Goal: Task Accomplishment & Management: Manage account settings

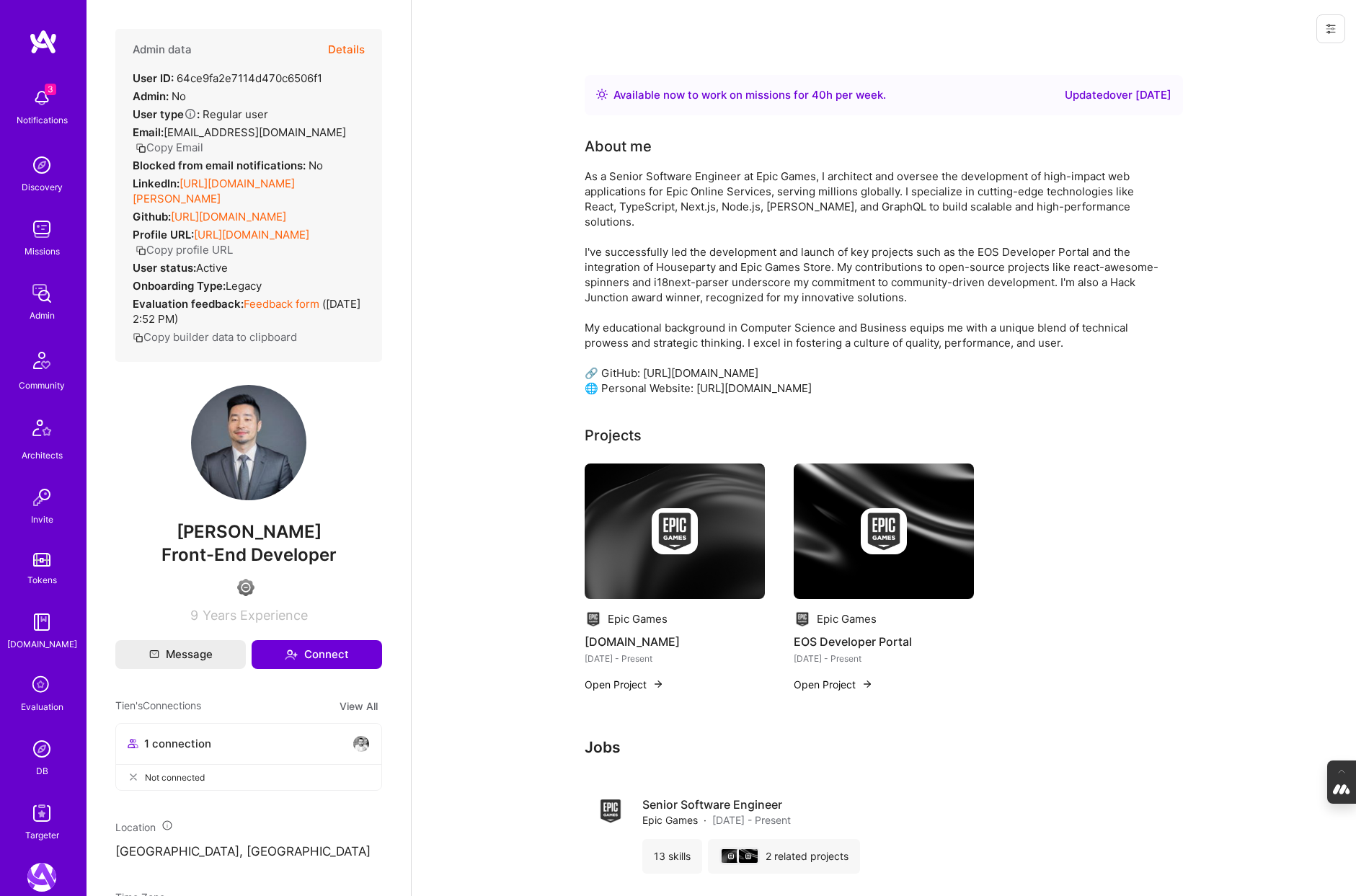
click at [46, 751] on img at bounding box center [41, 749] width 29 height 29
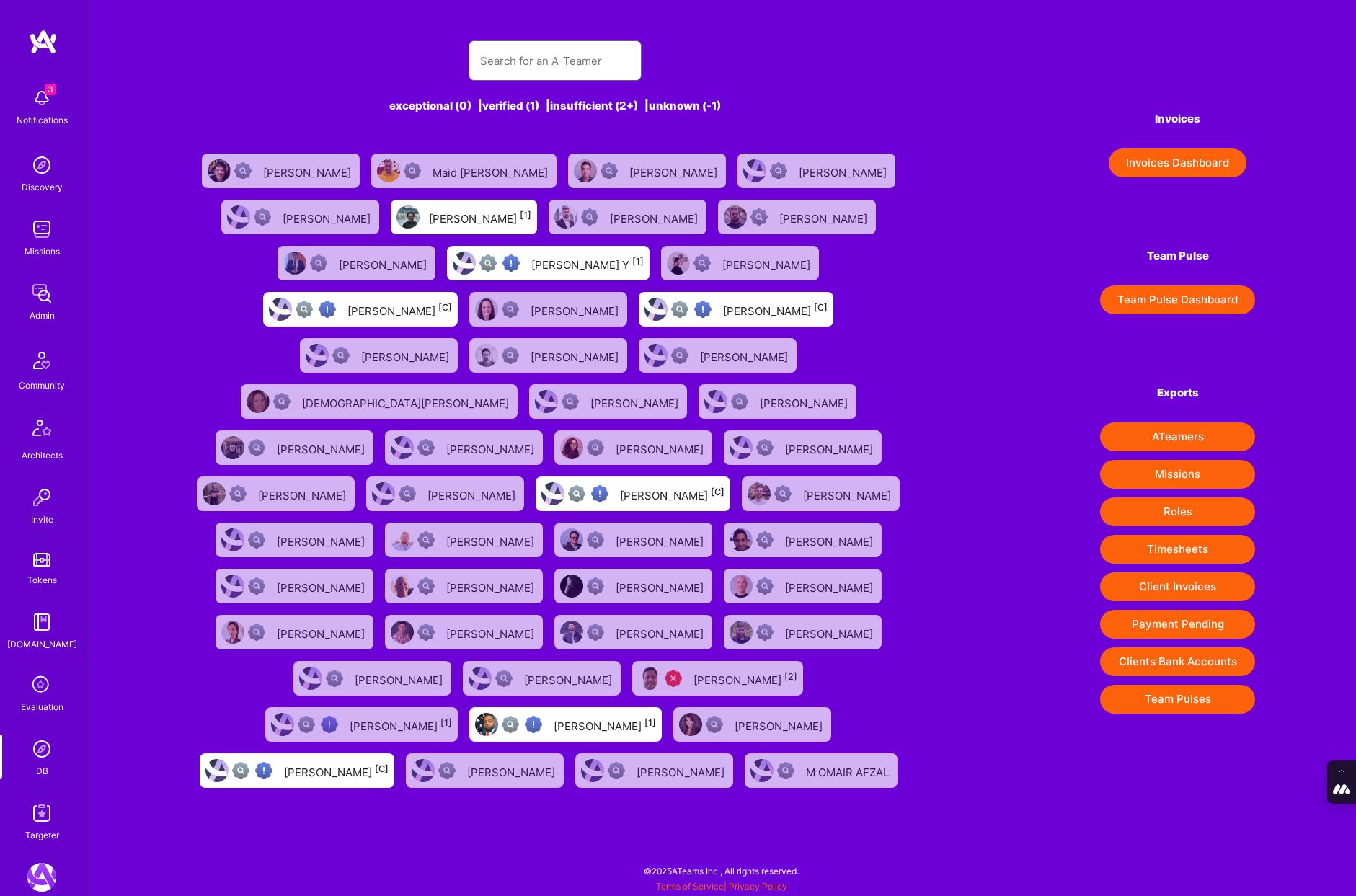
click at [504, 74] on input "text" at bounding box center [554, 61] width 150 height 37
paste input "Yaqoobao <yaqoobao@gmail.com"
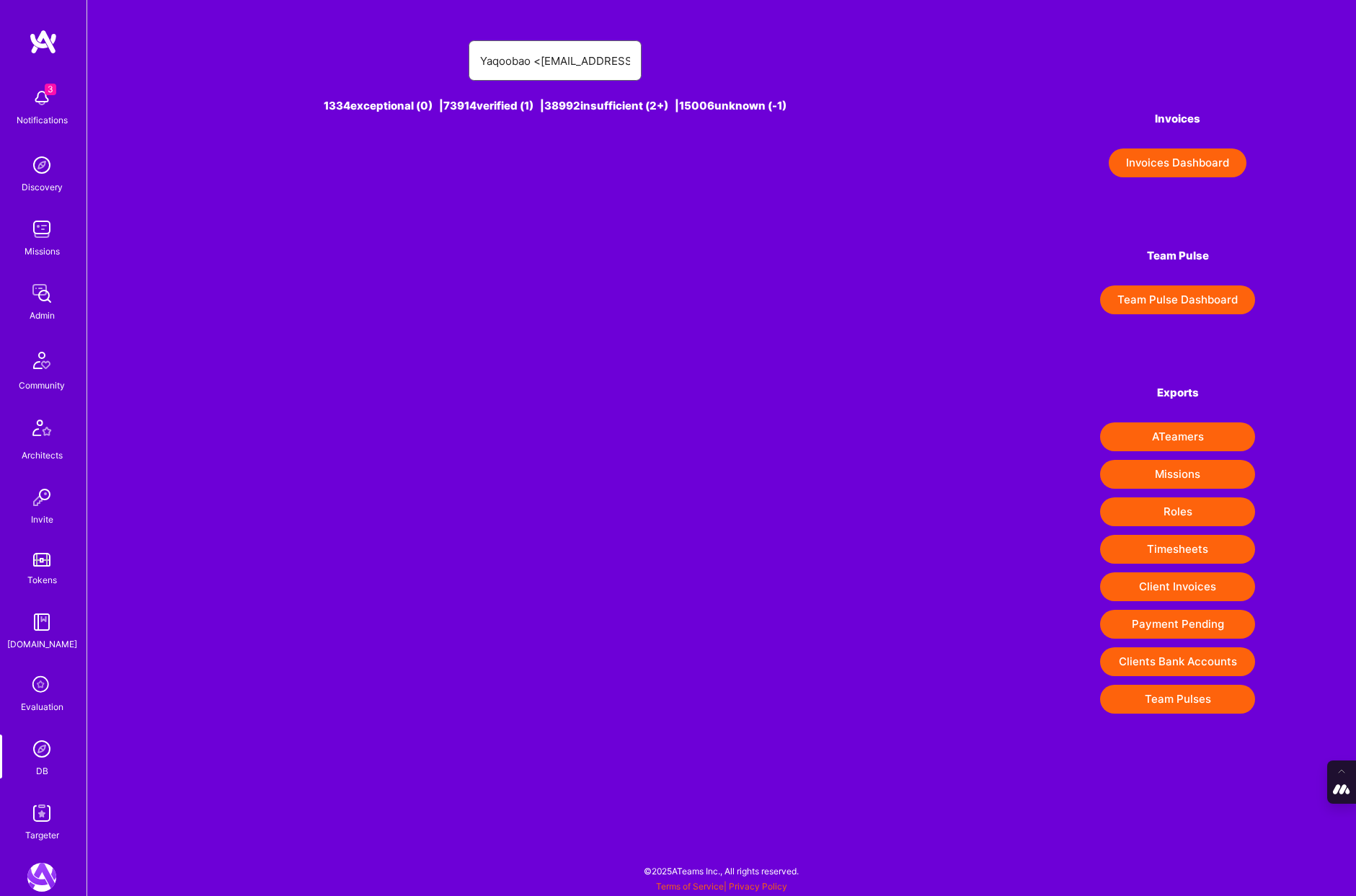
drag, startPoint x: 516, startPoint y: 63, endPoint x: 341, endPoint y: 49, distance: 175.6
click at [341, 49] on div "Yaqoobao <yaqoobao@gmail.com" at bounding box center [554, 60] width 734 height 41
type input "yaqoobao@gmail.com"
click at [577, 181] on div "Abdulhakeem Omotolani Yaqoob [1]" at bounding box center [548, 170] width 192 height 35
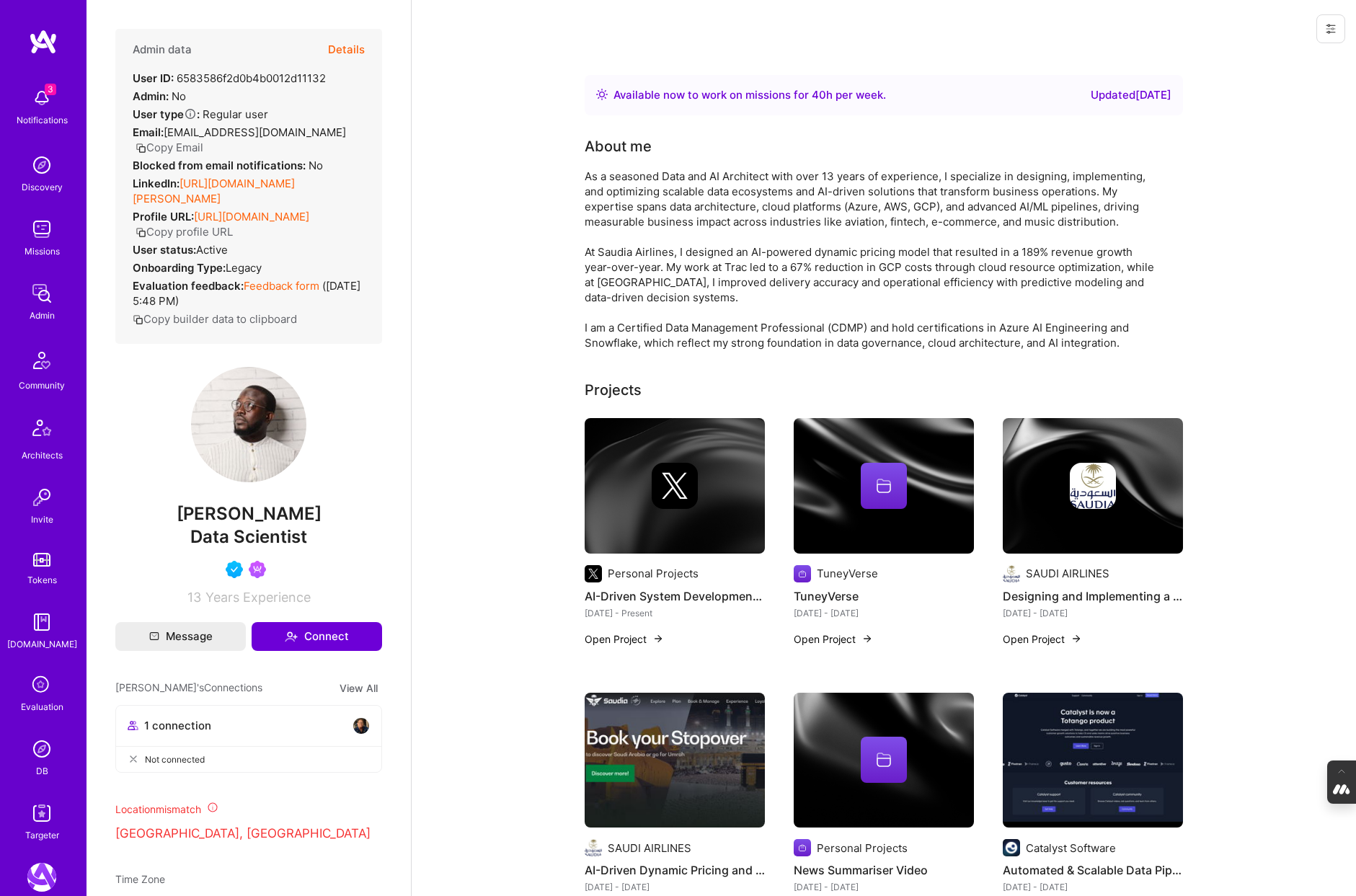
click at [351, 49] on button "Details" at bounding box center [347, 49] width 37 height 42
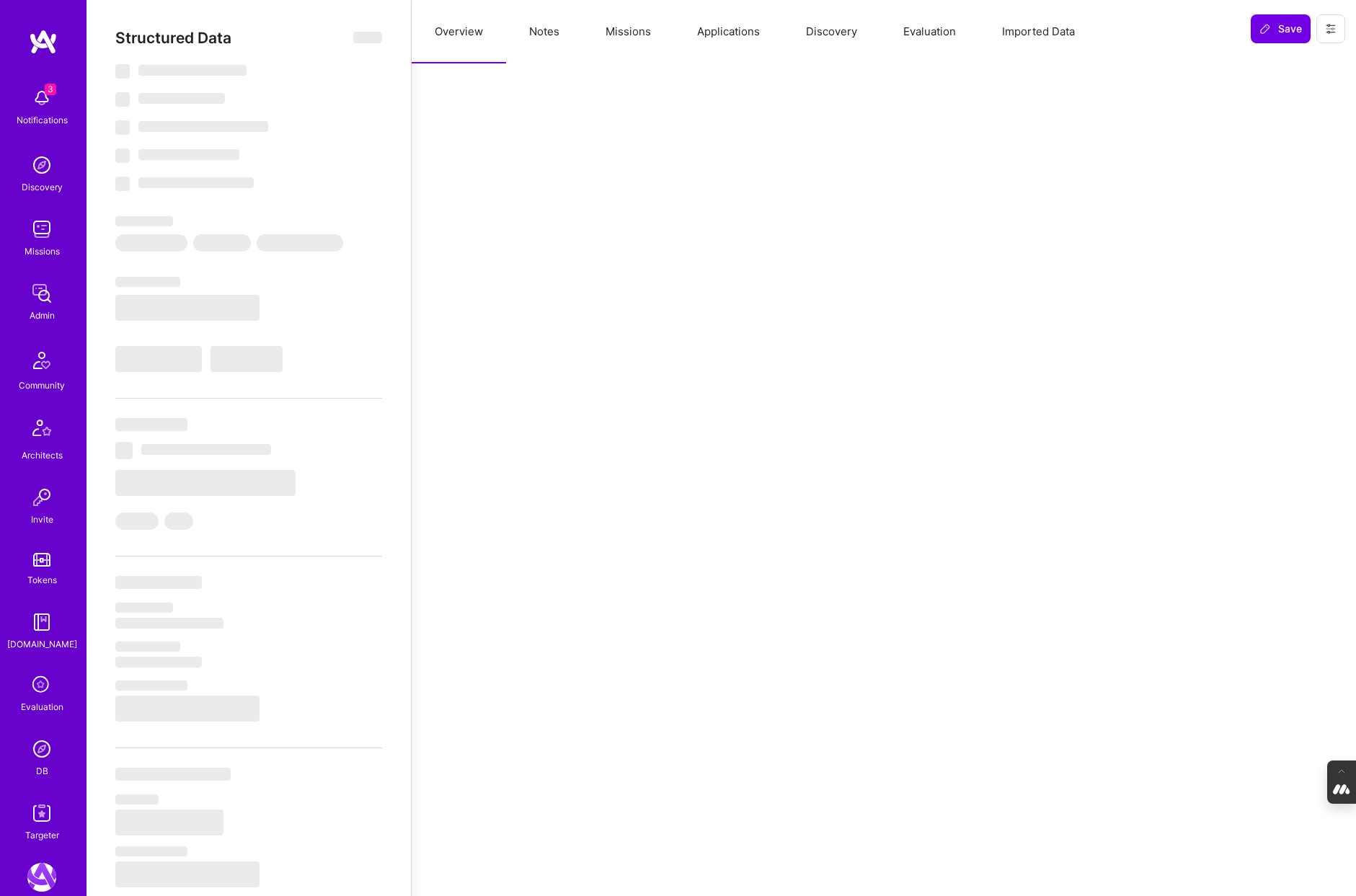
click at [938, 37] on button "Evaluation" at bounding box center [930, 32] width 99 height 63
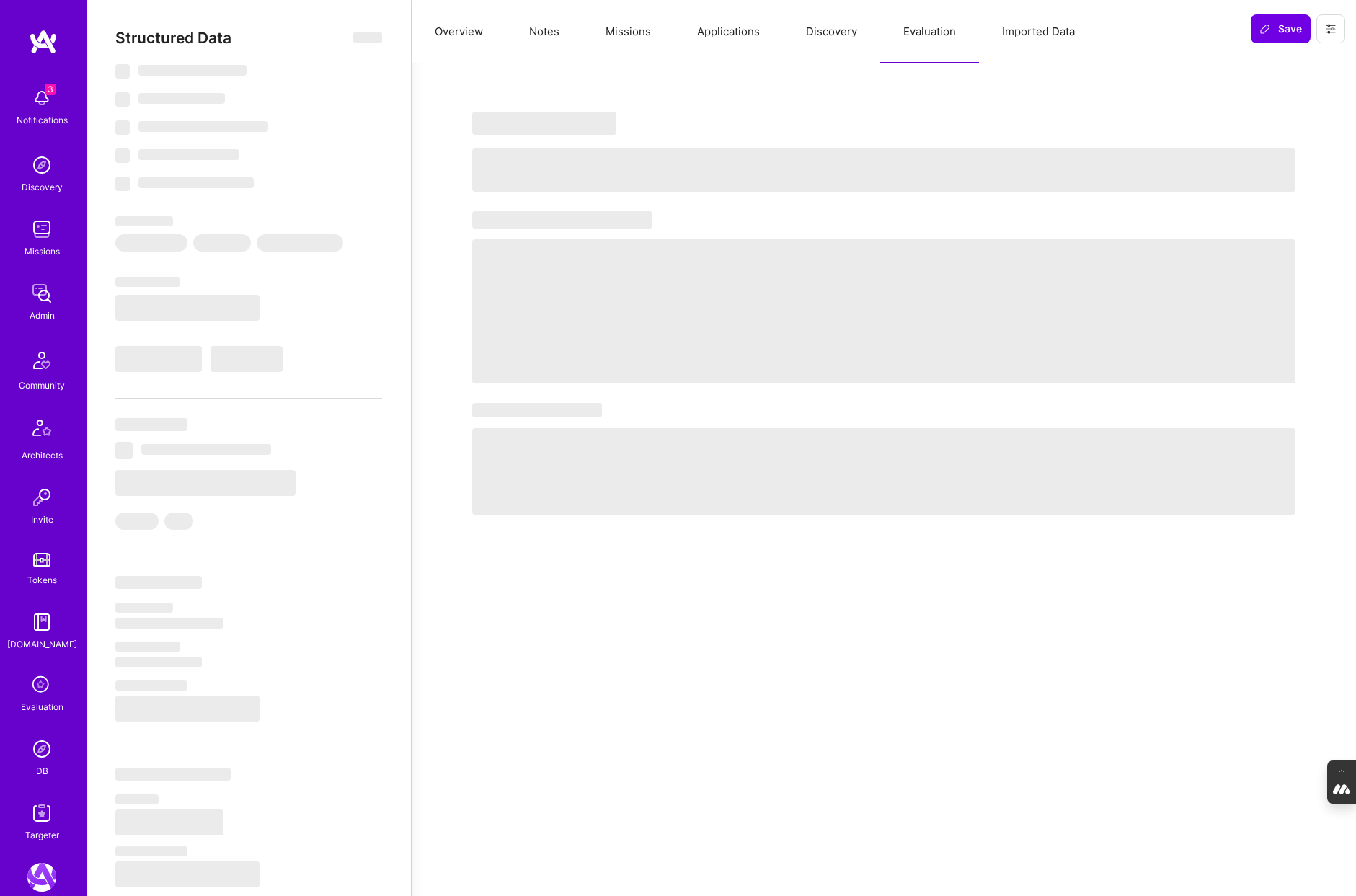
select select "Right Now"
select select "5"
select select "4"
select select "6"
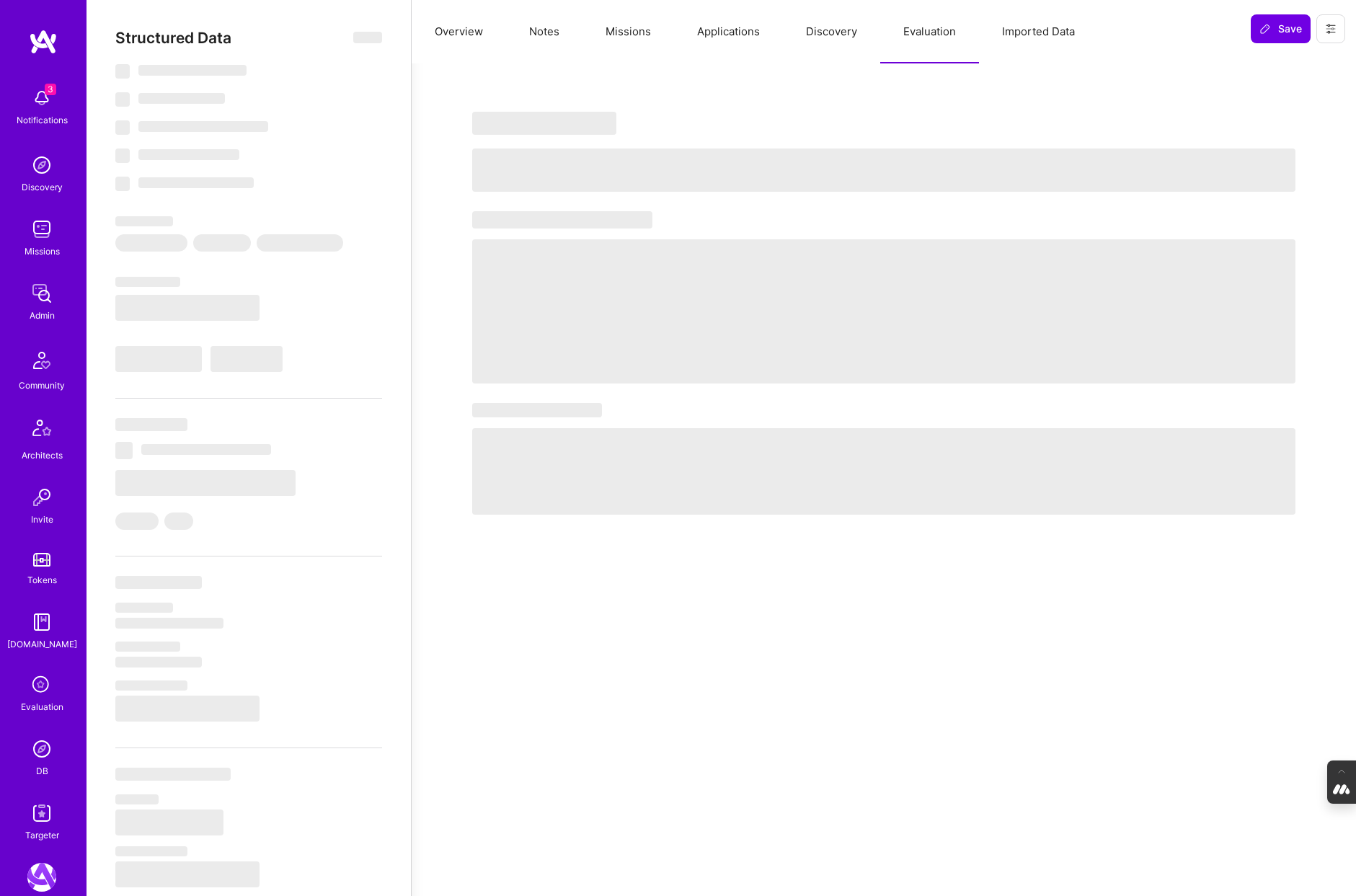
select select "DE"
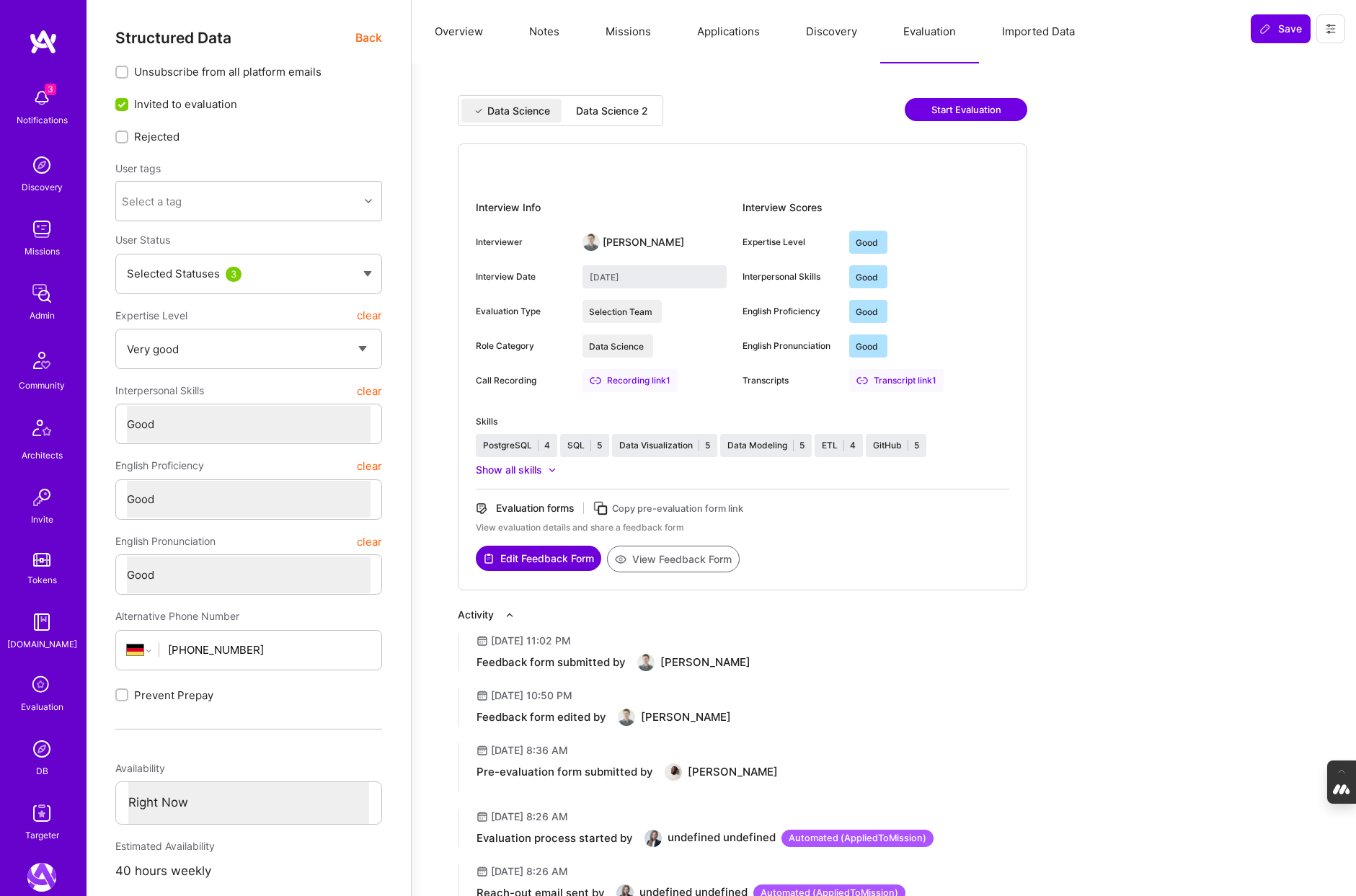
click at [612, 112] on div "Data Science 2" at bounding box center [612, 111] width 72 height 15
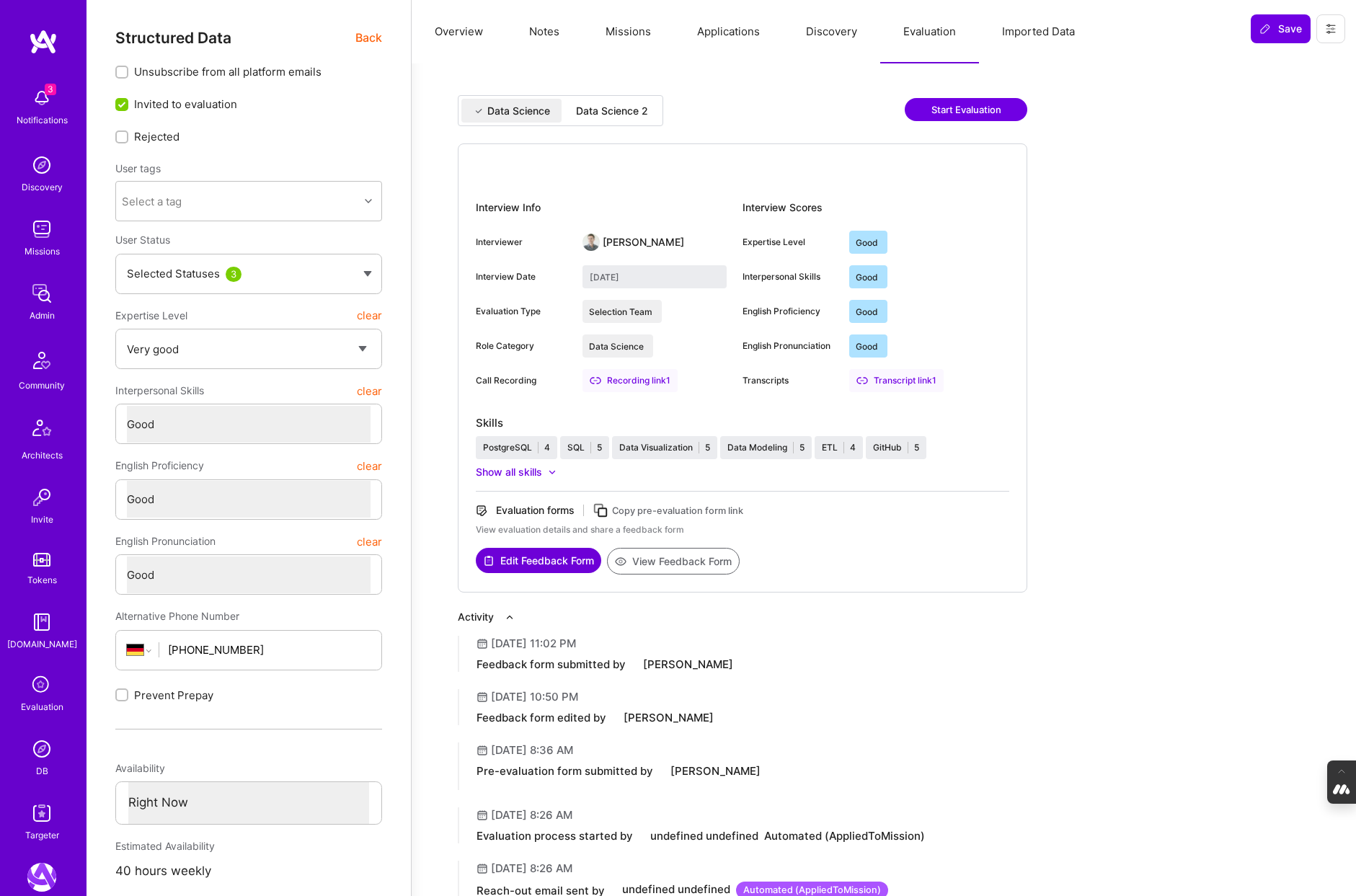
type input "September 22, 2025"
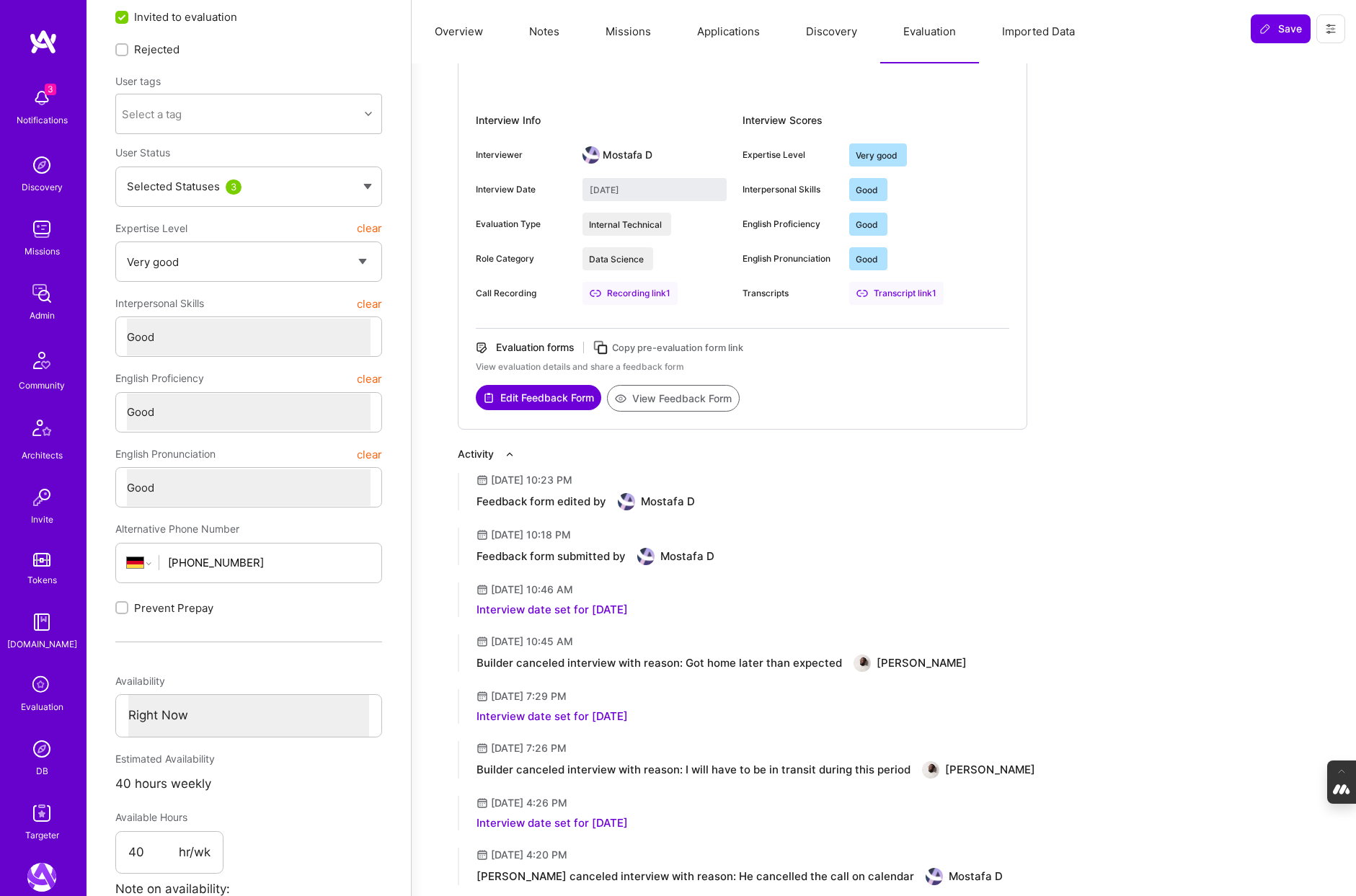
scroll to position [105, 0]
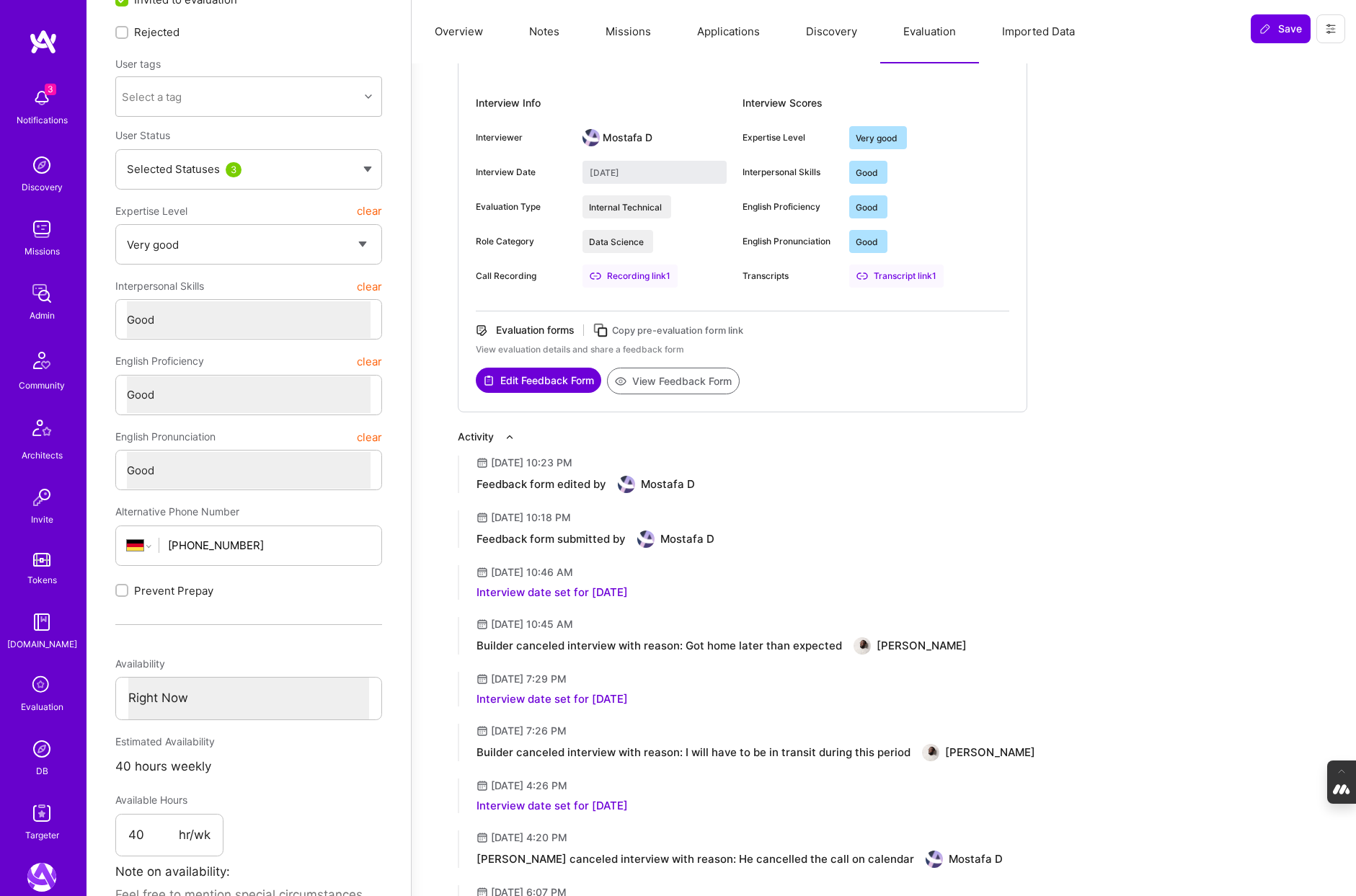
click at [687, 378] on button "View Feedback Form" at bounding box center [673, 381] width 133 height 27
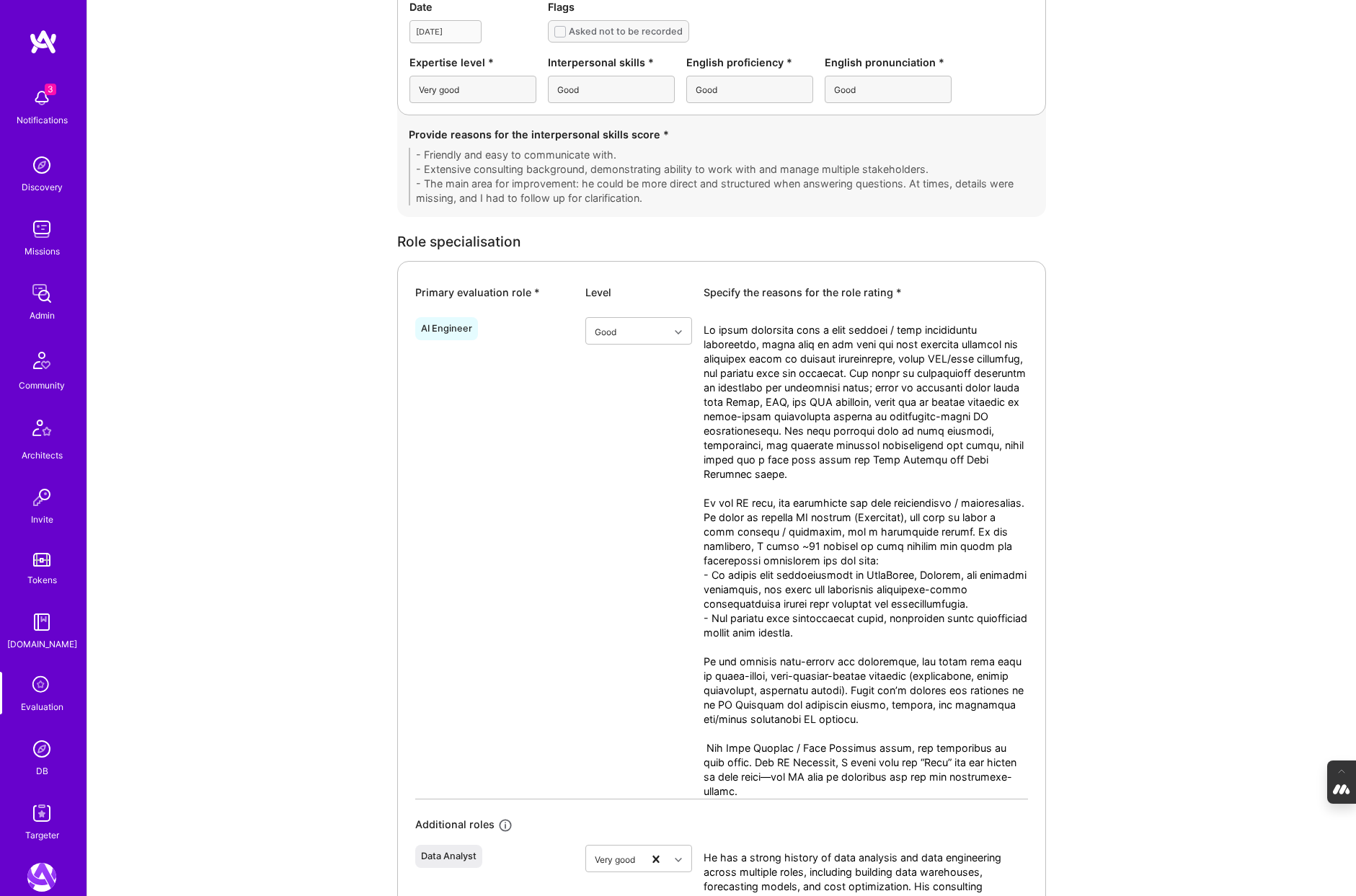
scroll to position [476, 0]
drag, startPoint x: 764, startPoint y: 417, endPoint x: 788, endPoint y: 431, distance: 27.8
click at [788, 431] on textarea at bounding box center [866, 558] width 324 height 476
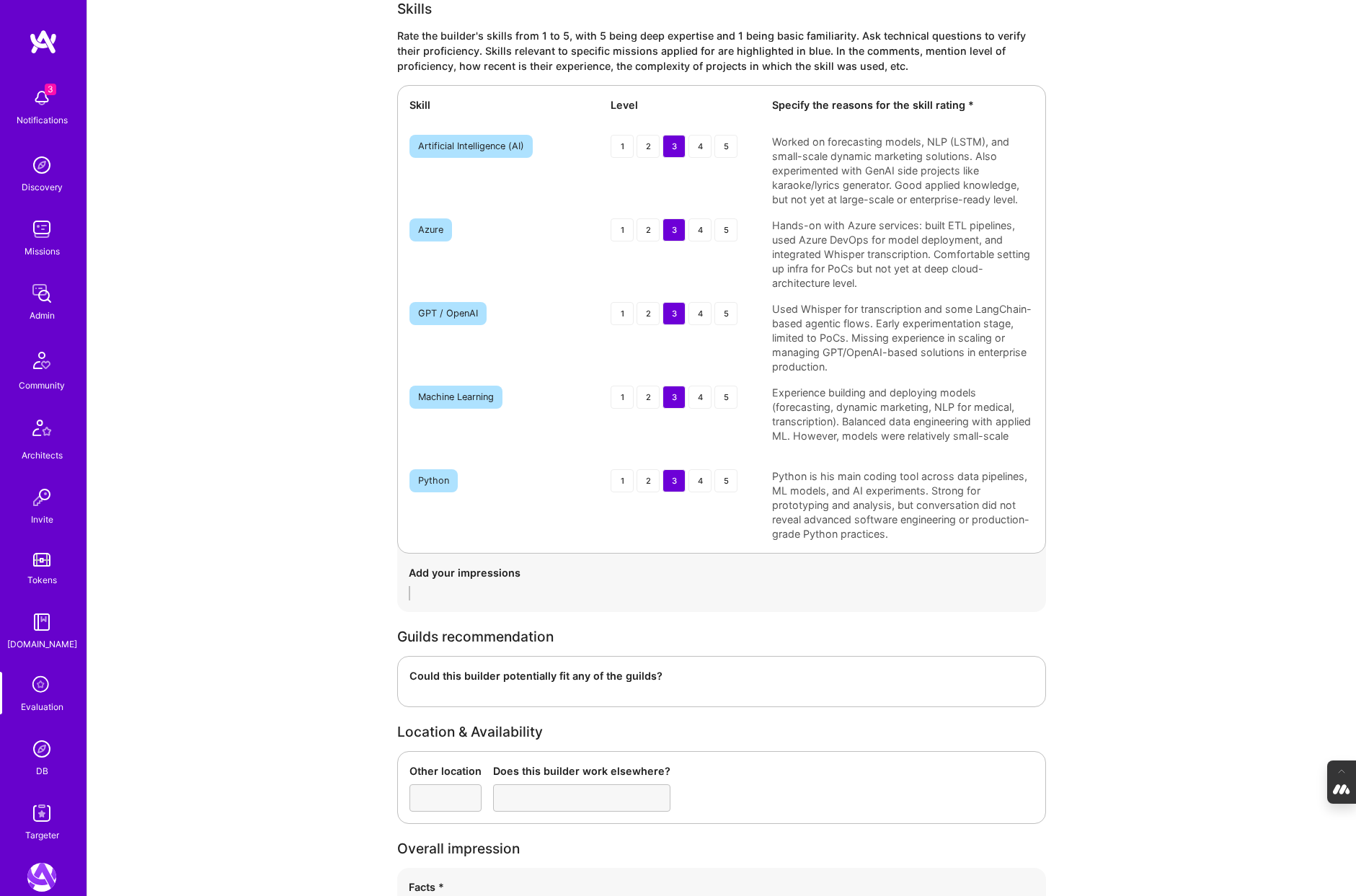
scroll to position [2755, 0]
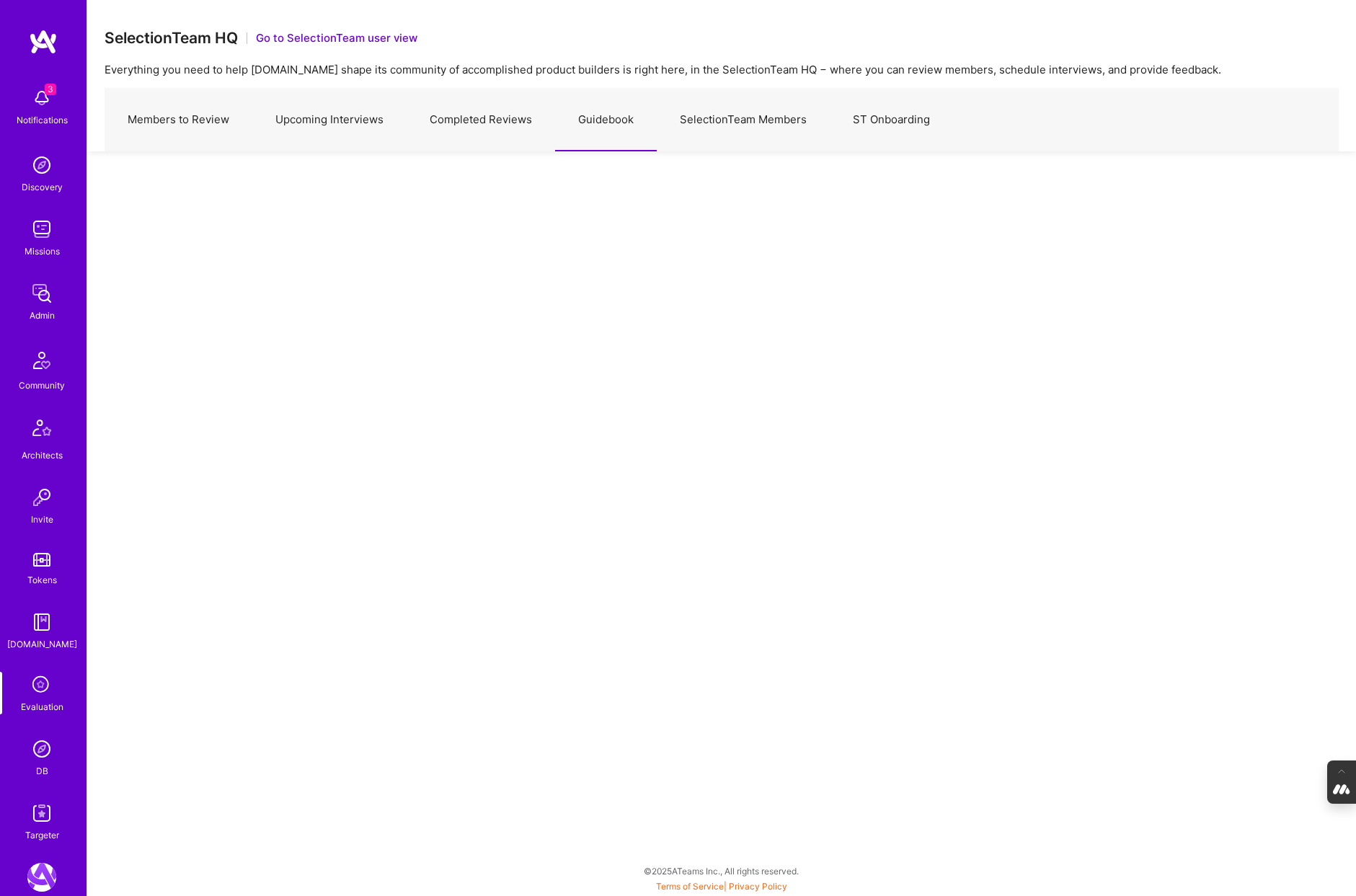
click at [32, 693] on icon at bounding box center [41, 685] width 27 height 27
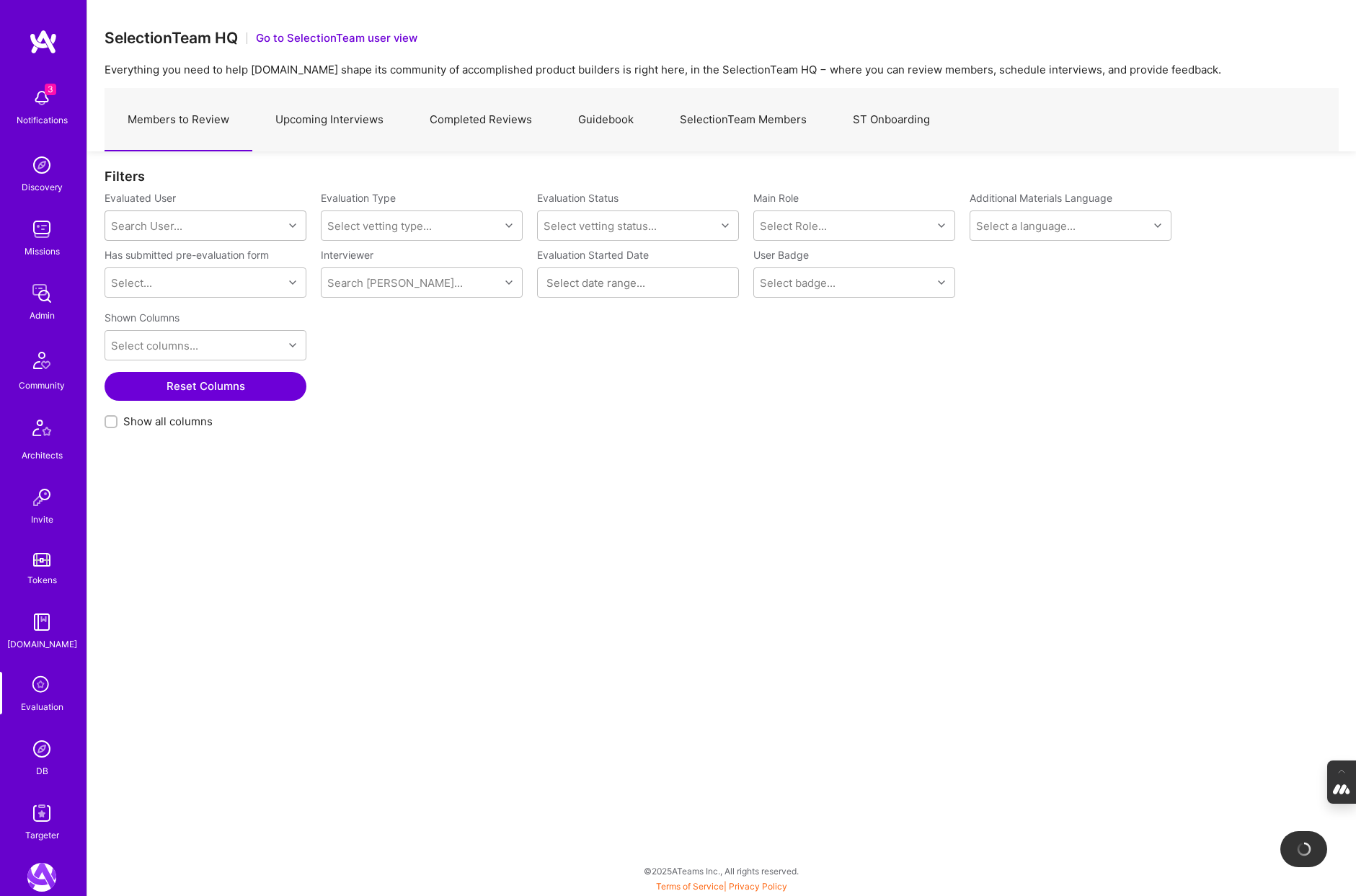
click at [187, 230] on div "Search User..." at bounding box center [194, 225] width 178 height 29
paste input "[EMAIL_ADDRESS][DOMAIN_NAME]"
type input "[EMAIL_ADDRESS][DOMAIN_NAME]"
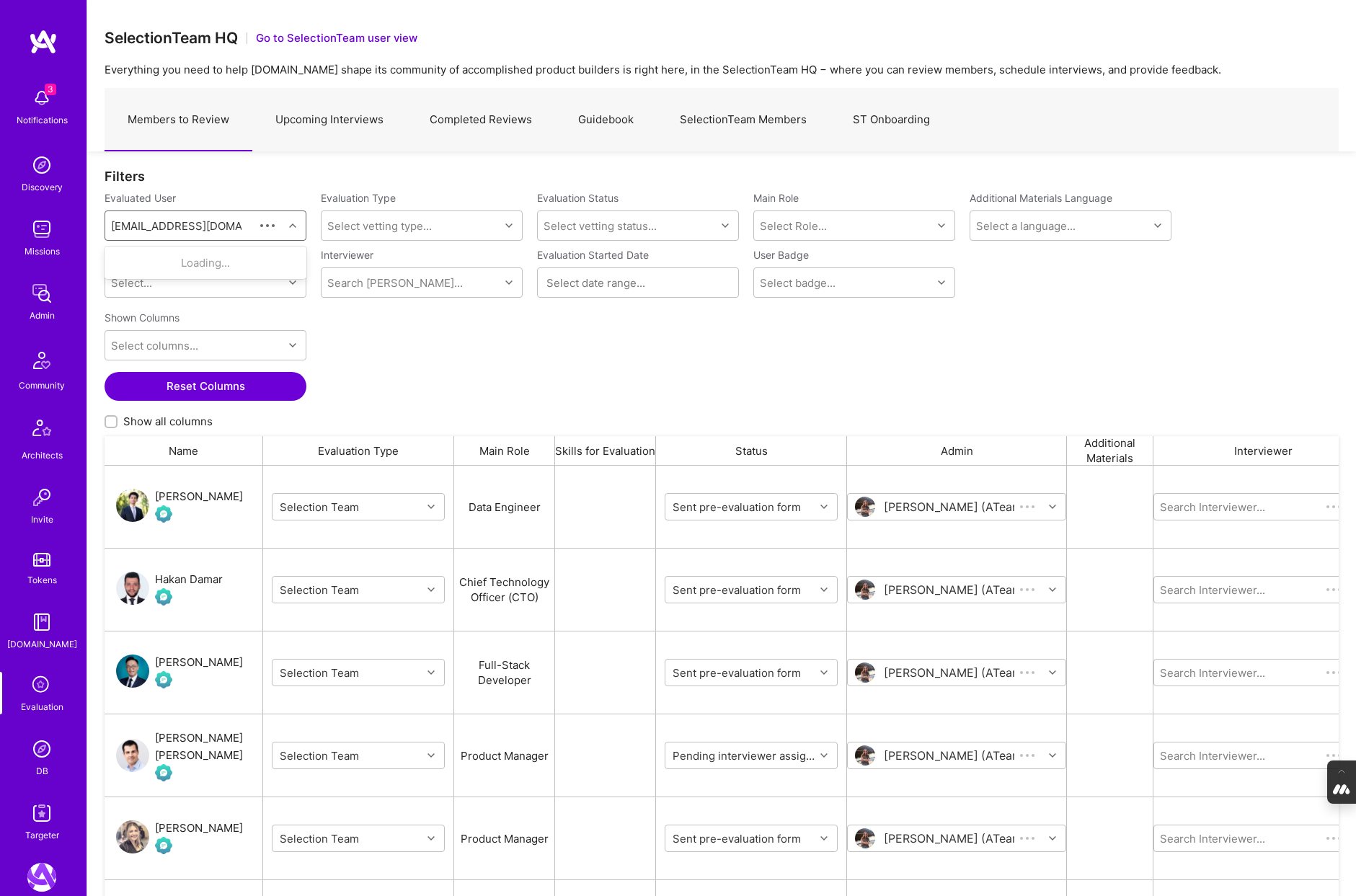
scroll to position [745, 1234]
click at [196, 261] on div "[PERSON_NAME]" at bounding box center [223, 263] width 146 height 15
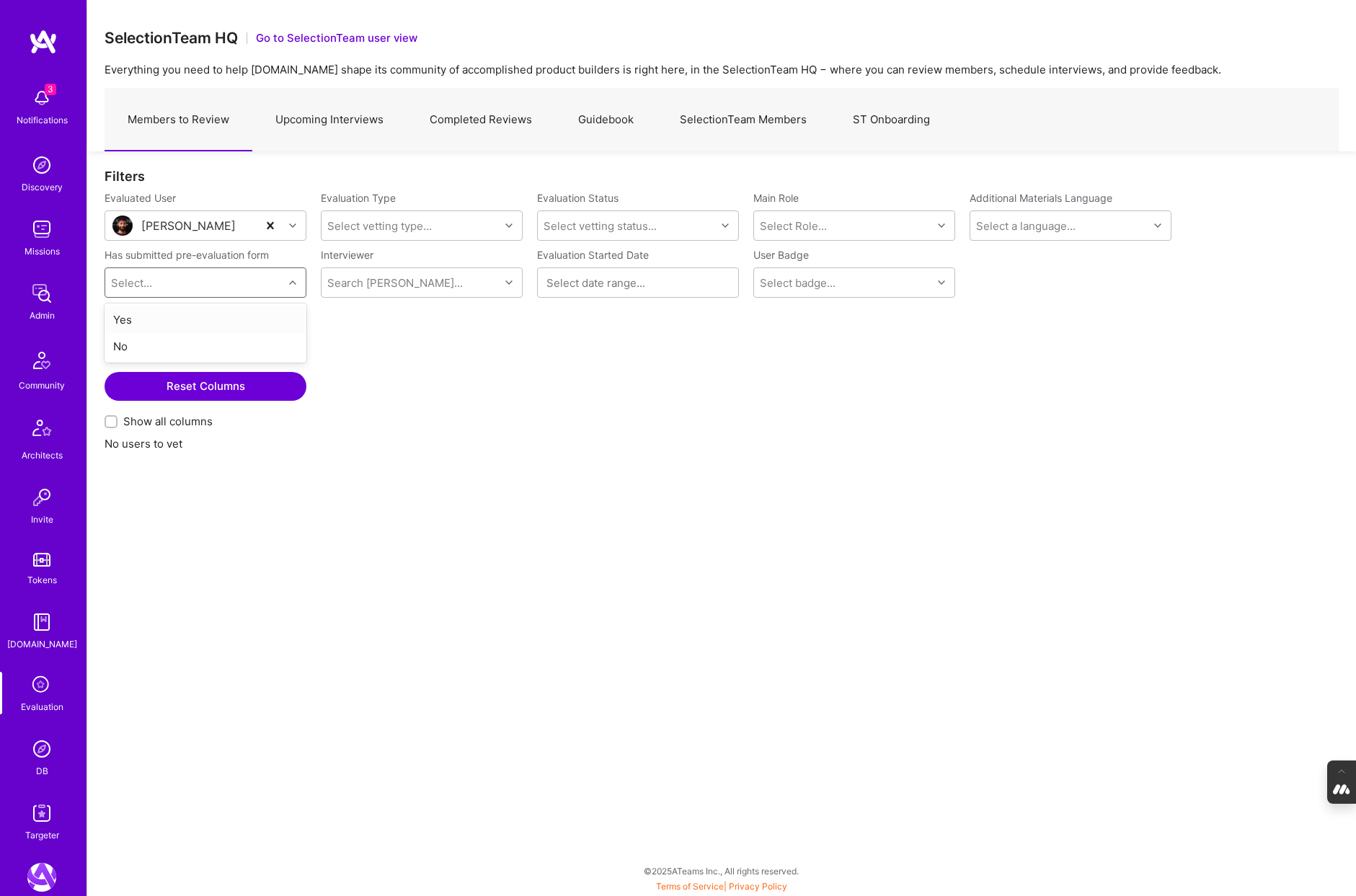
click at [277, 279] on div "Select..." at bounding box center [194, 282] width 178 height 29
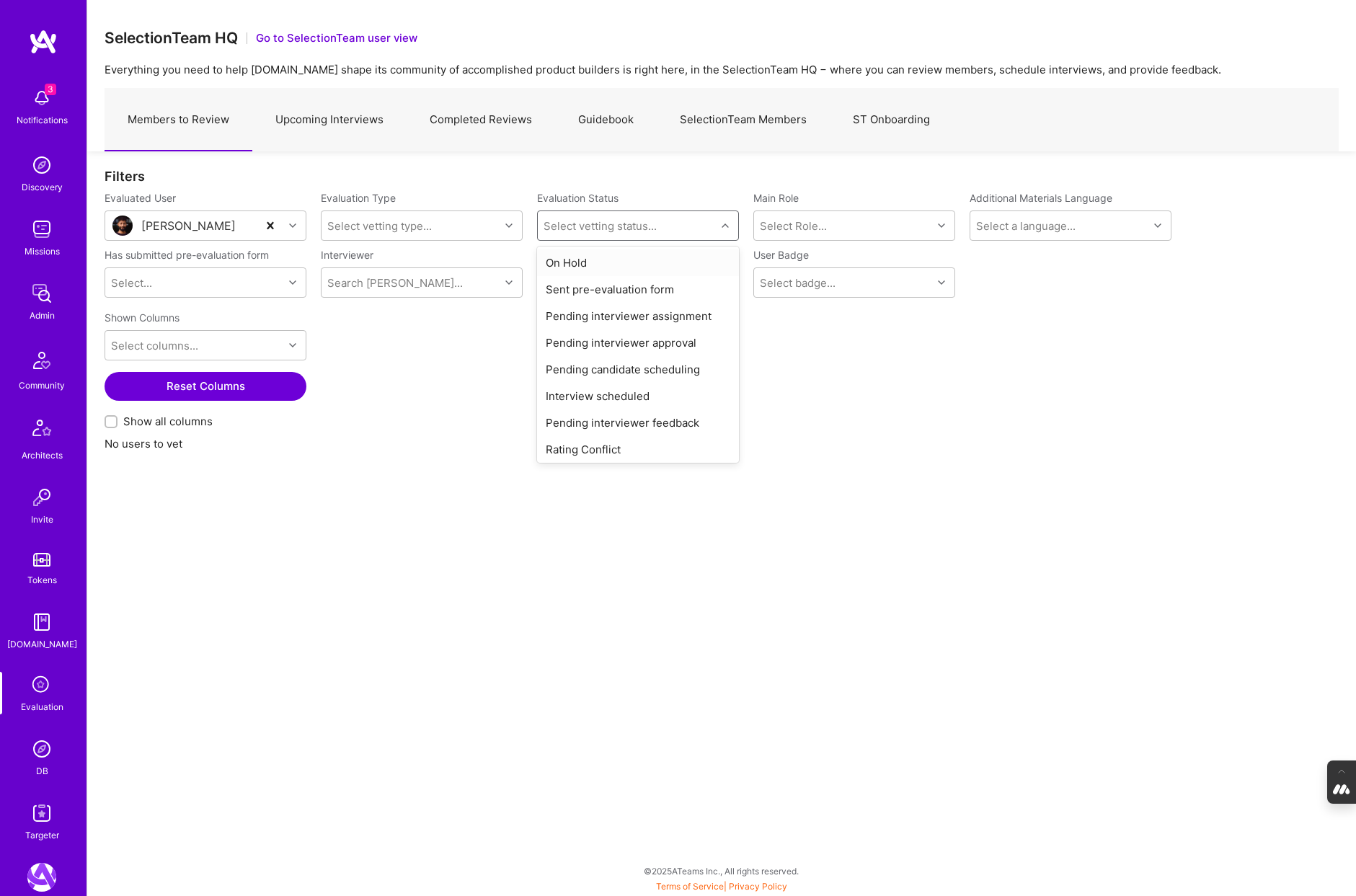
click at [697, 224] on div "Select vetting status..." at bounding box center [626, 225] width 178 height 29
click at [583, 259] on div "On Hold" at bounding box center [638, 263] width 202 height 27
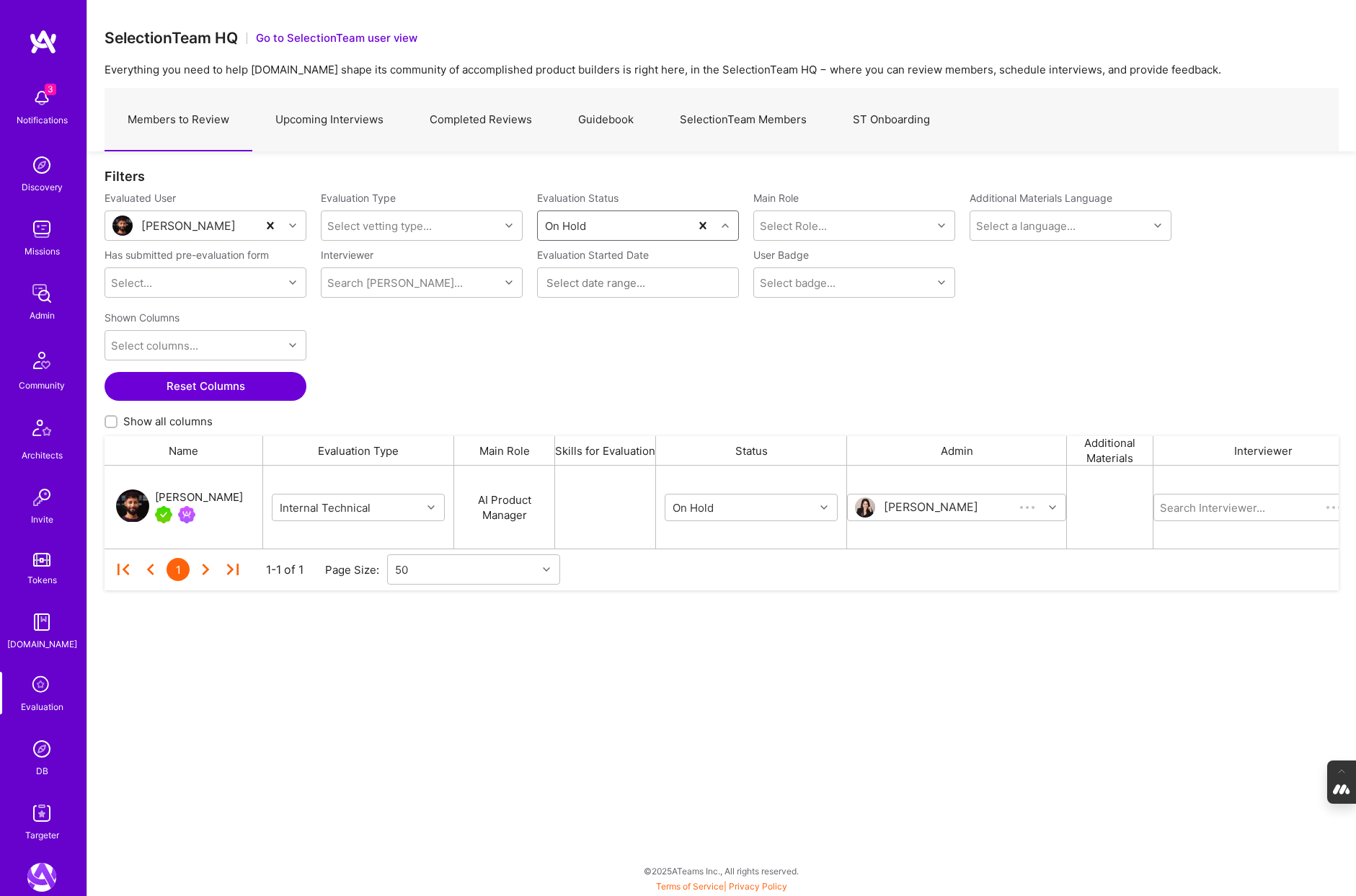
scroll to position [83, 1234]
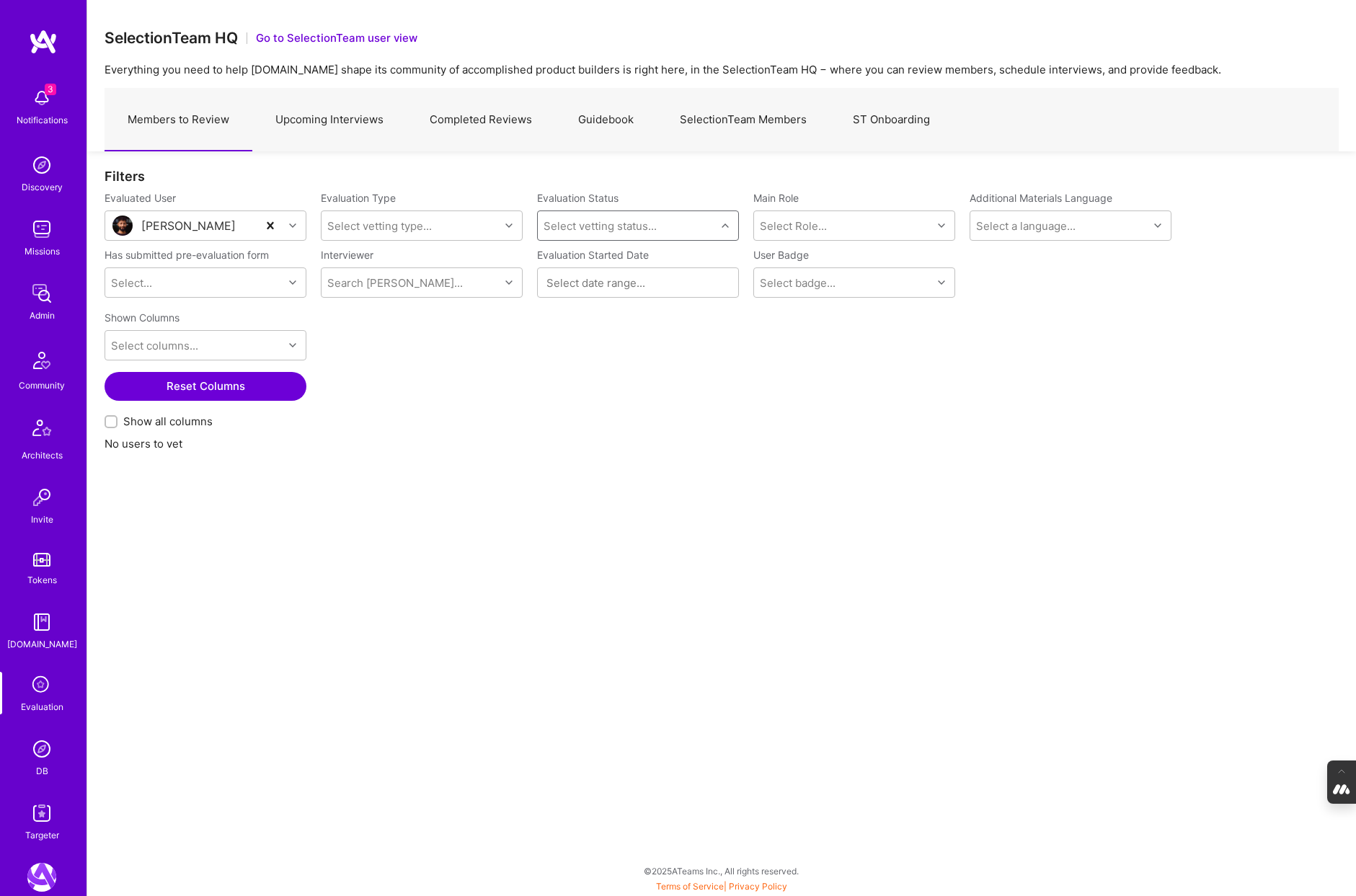
click at [49, 763] on link "DB" at bounding box center [41, 757] width 89 height 44
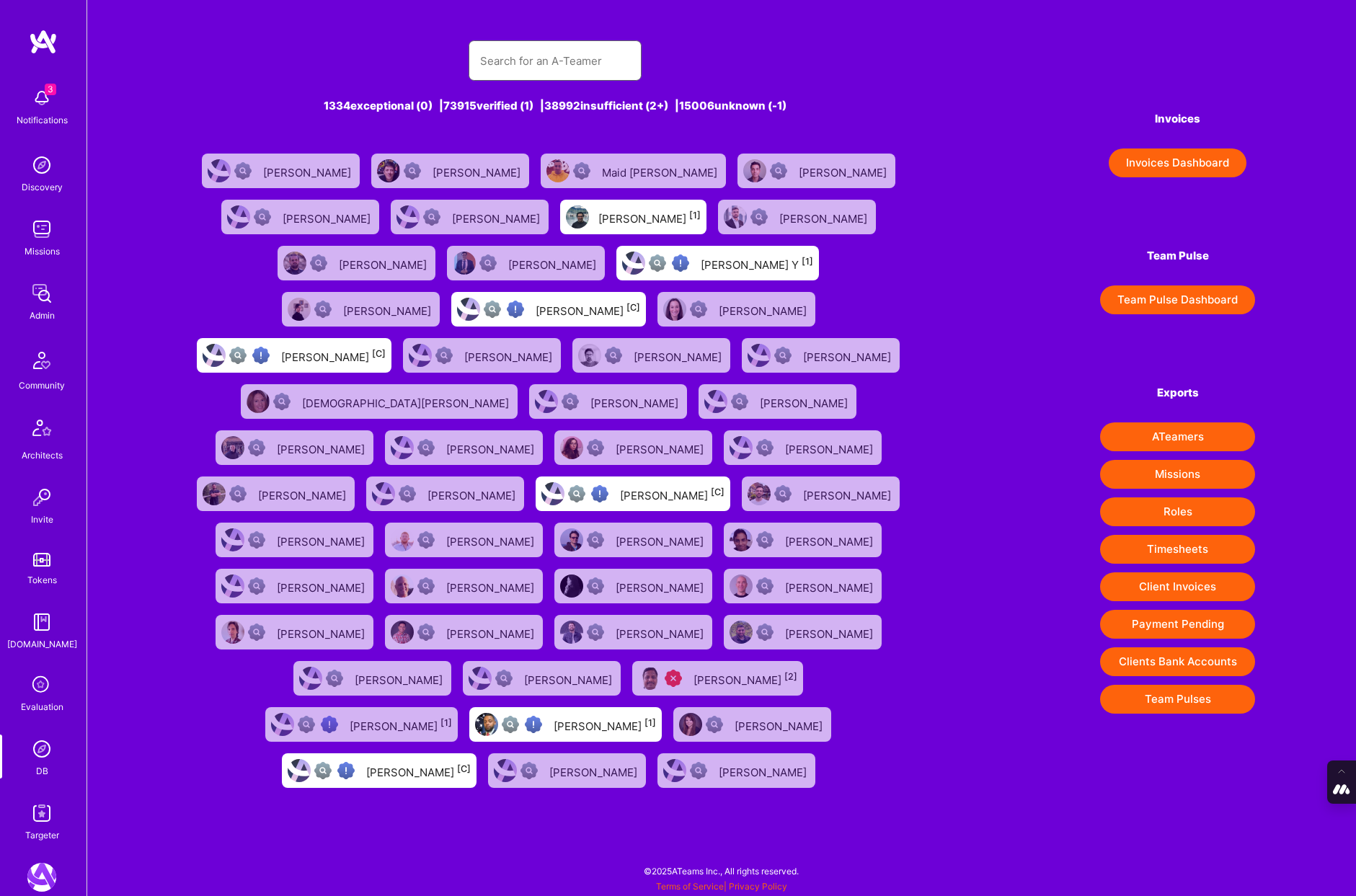
click at [493, 61] on input "text" at bounding box center [554, 61] width 150 height 37
paste input "[EMAIL_ADDRESS][DOMAIN_NAME]"
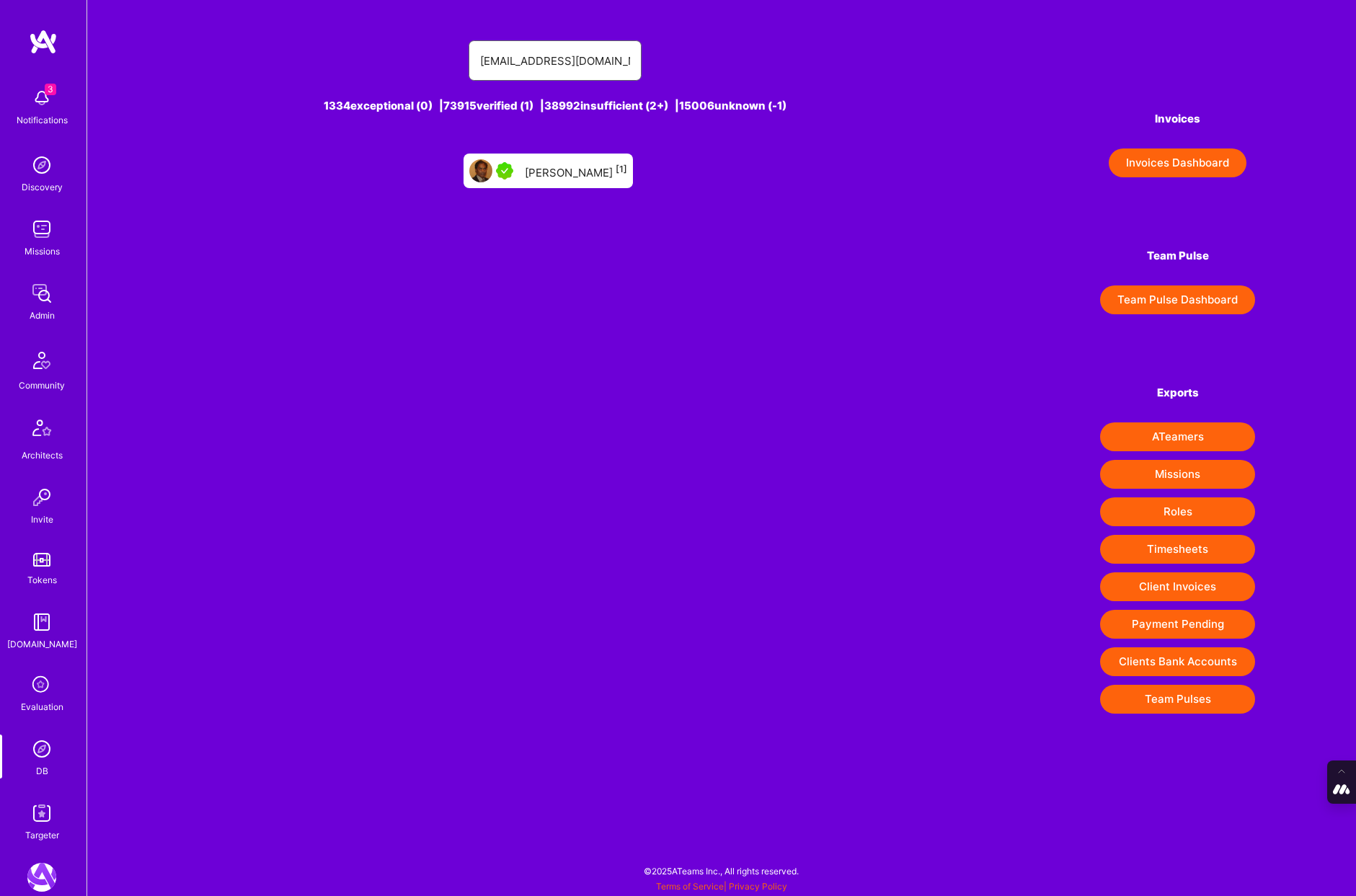
type input "[EMAIL_ADDRESS][DOMAIN_NAME]"
click at [568, 172] on div "[PERSON_NAME] [1]" at bounding box center [576, 170] width 102 height 18
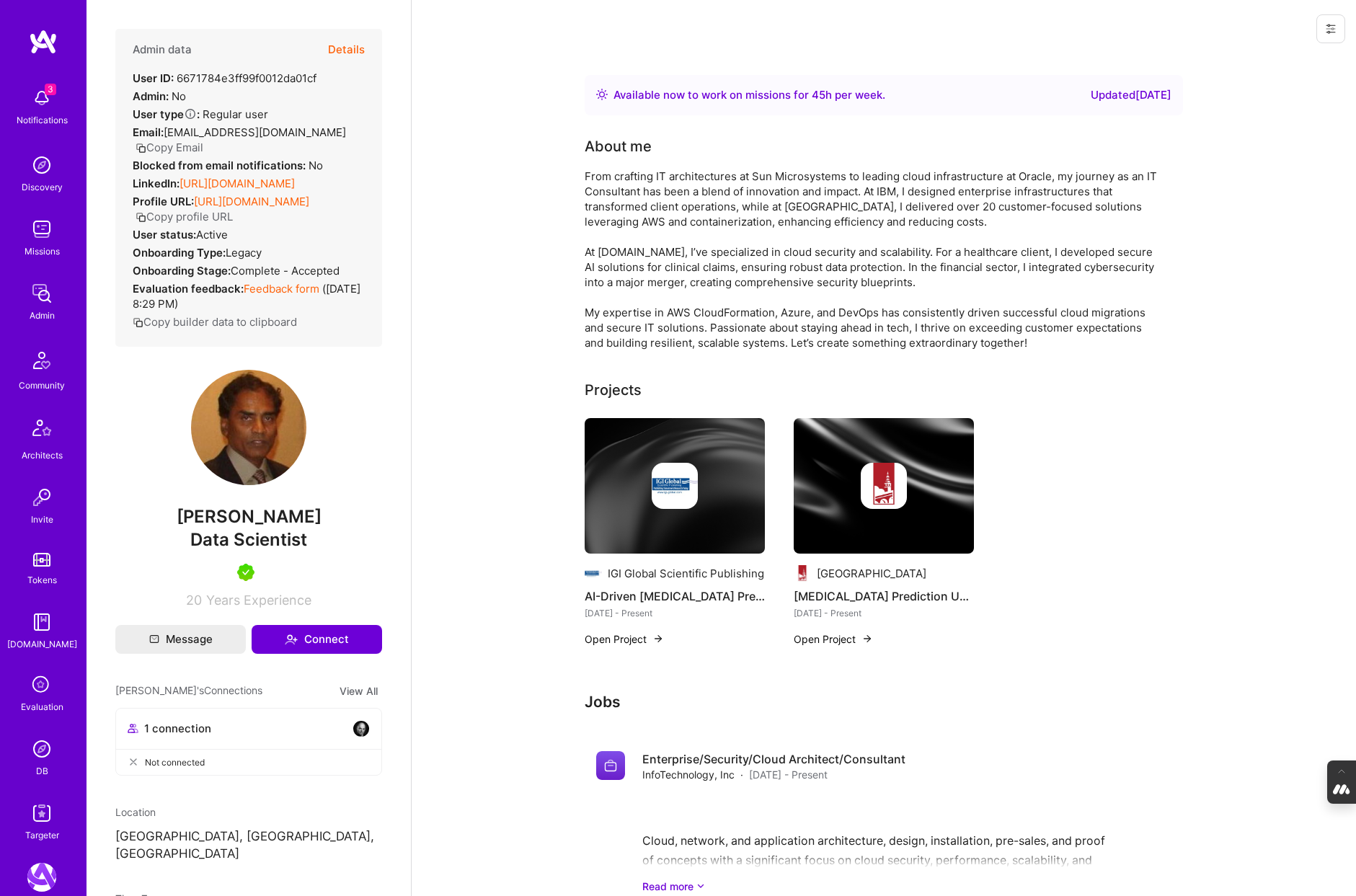
click at [350, 41] on button "Details" at bounding box center [347, 49] width 37 height 42
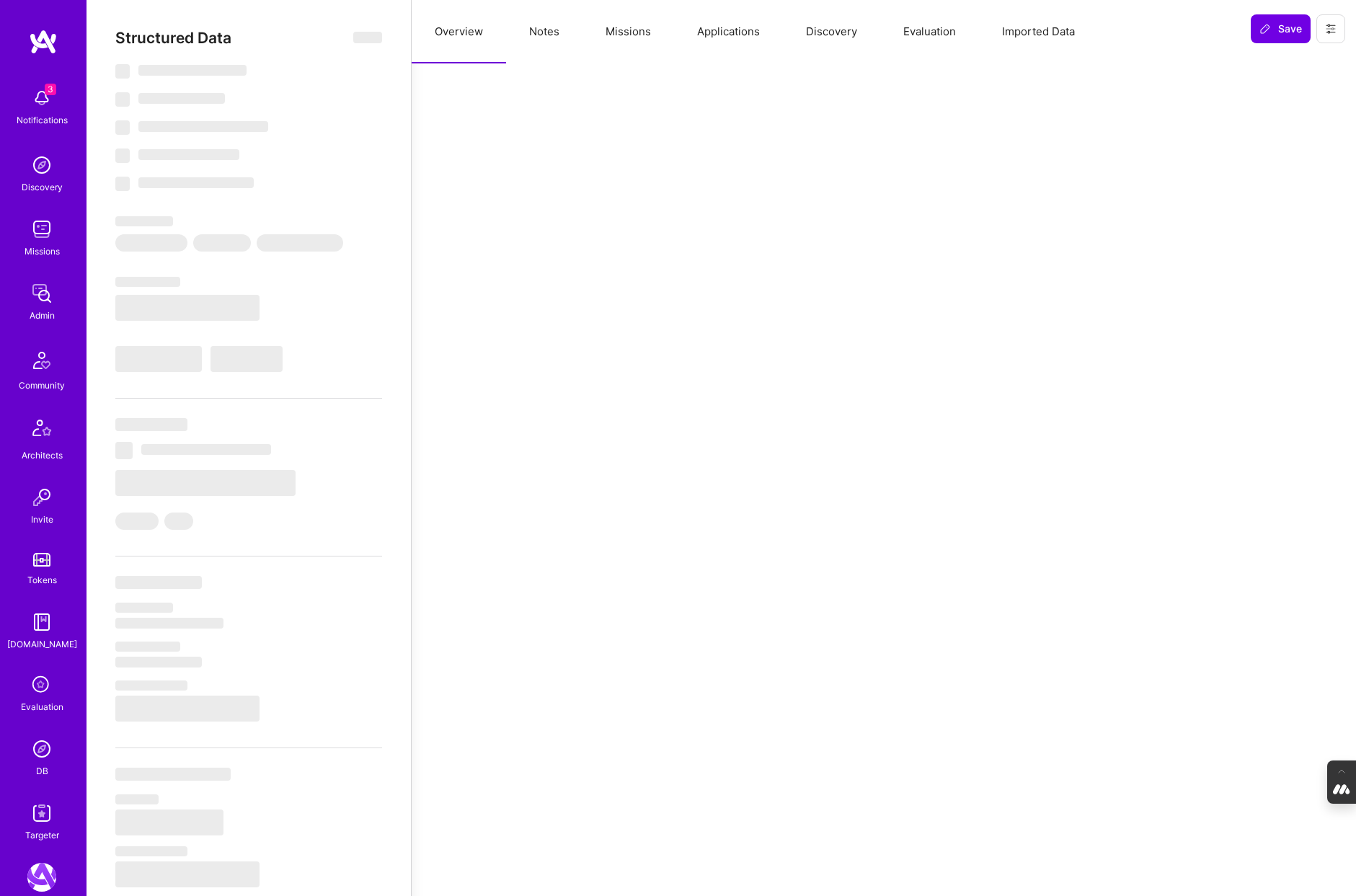
click at [923, 27] on button "Evaluation" at bounding box center [930, 32] width 99 height 63
select select "Right Now"
select select "5"
select select "7"
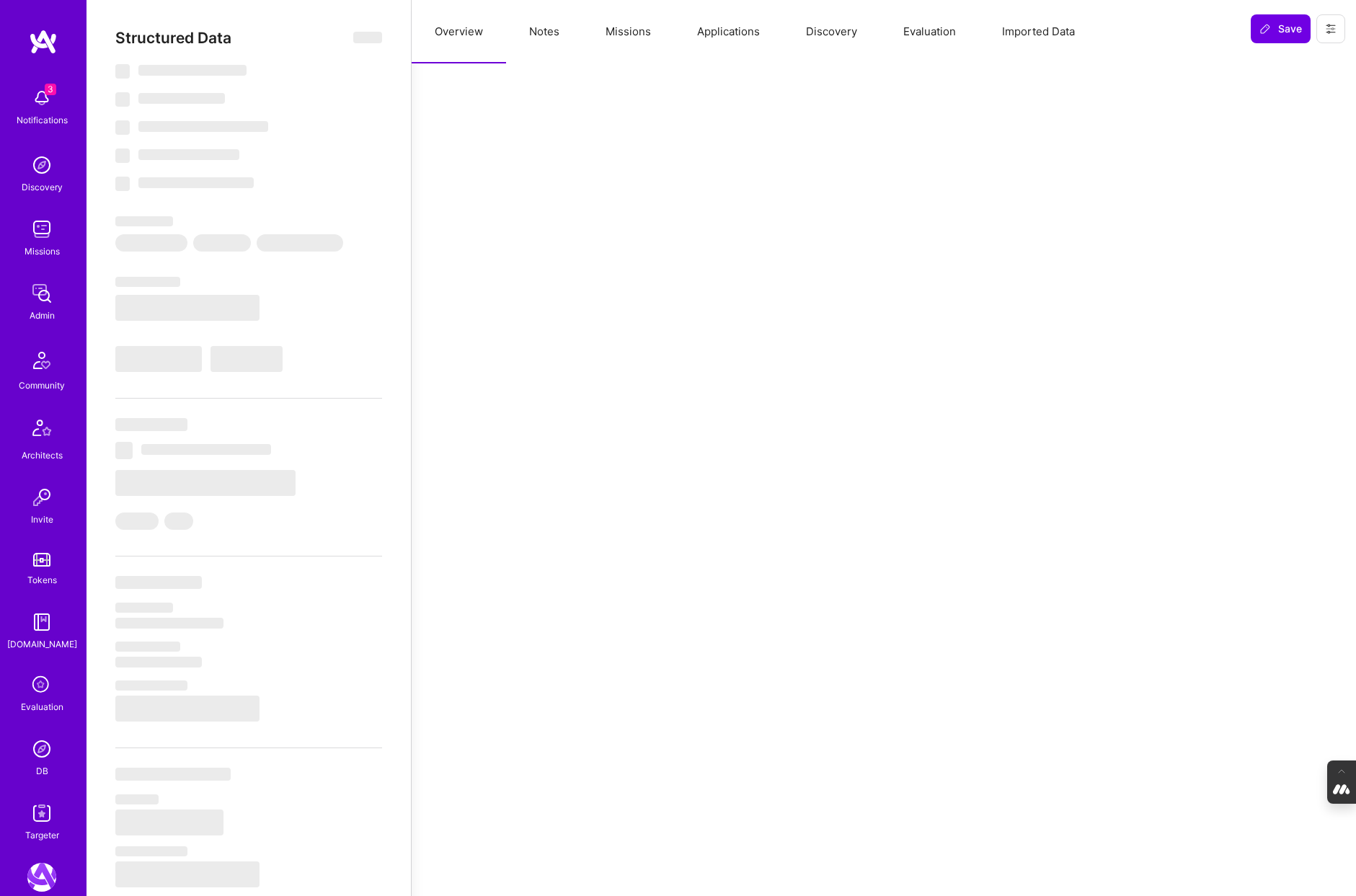
select select "6"
select select "US"
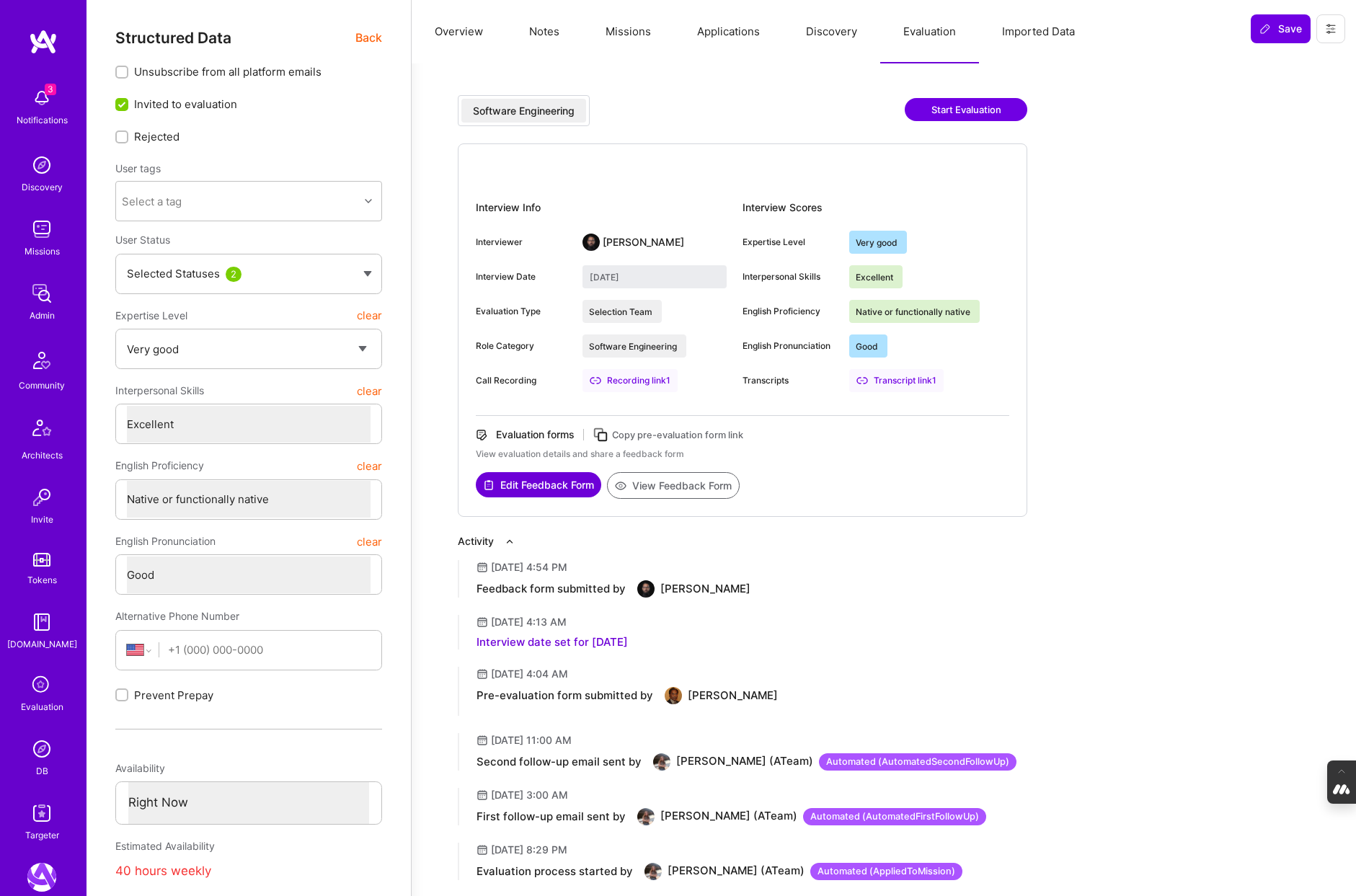
click at [41, 695] on icon at bounding box center [41, 685] width 27 height 27
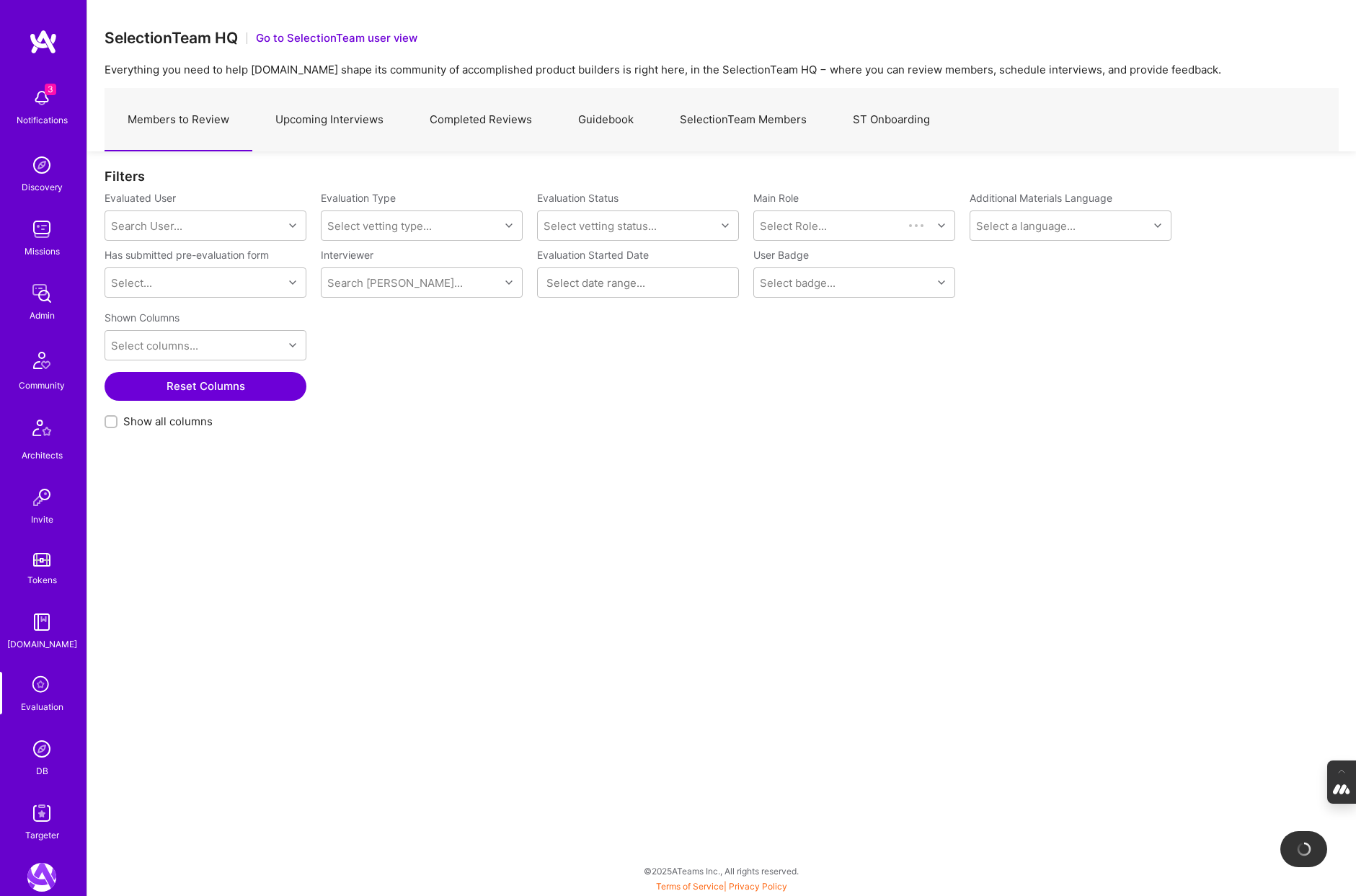
click at [344, 128] on link "Upcoming Interviews" at bounding box center [329, 119] width 154 height 63
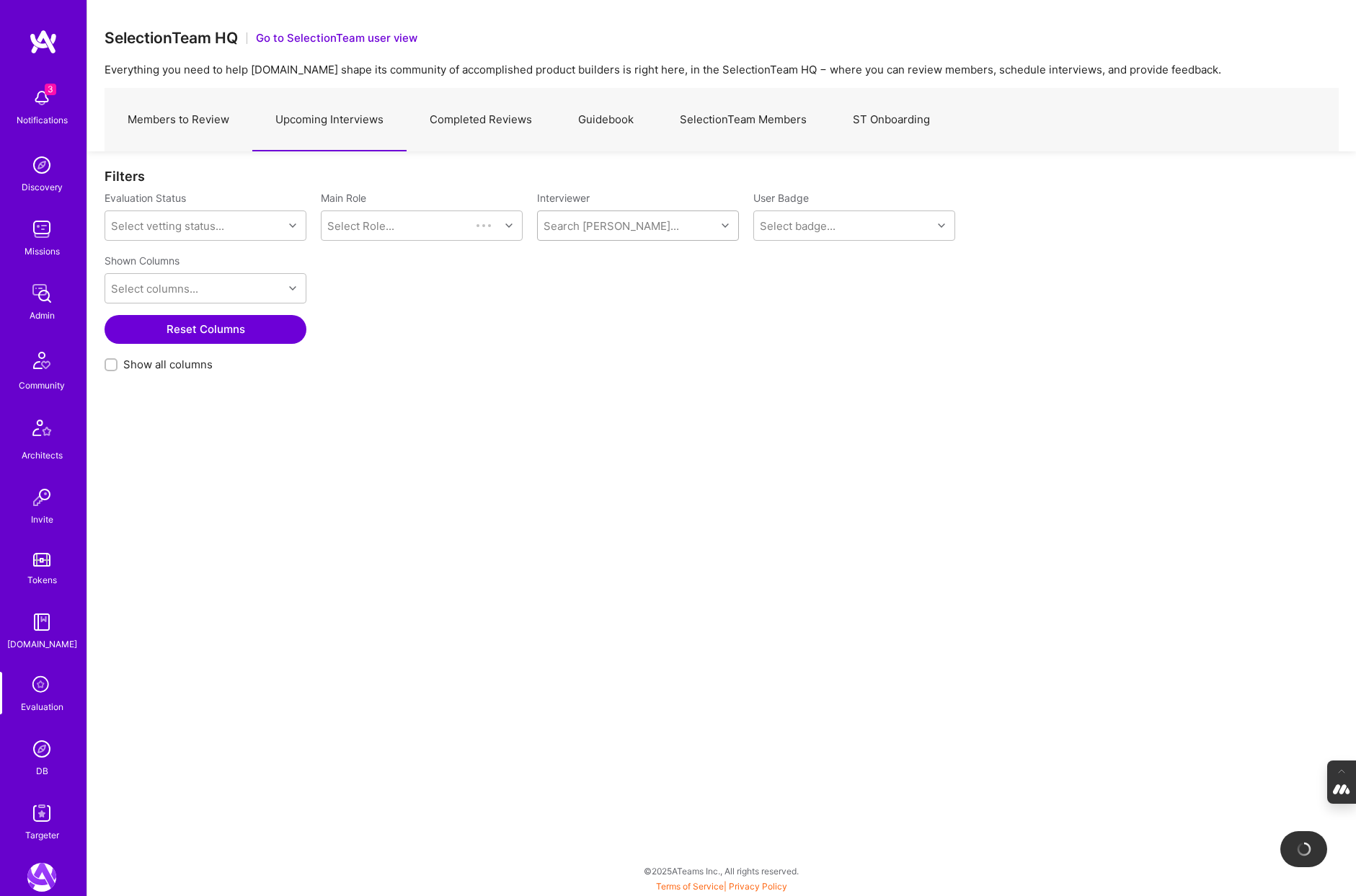
click at [587, 220] on div "Search [PERSON_NAME]..." at bounding box center [611, 226] width 136 height 15
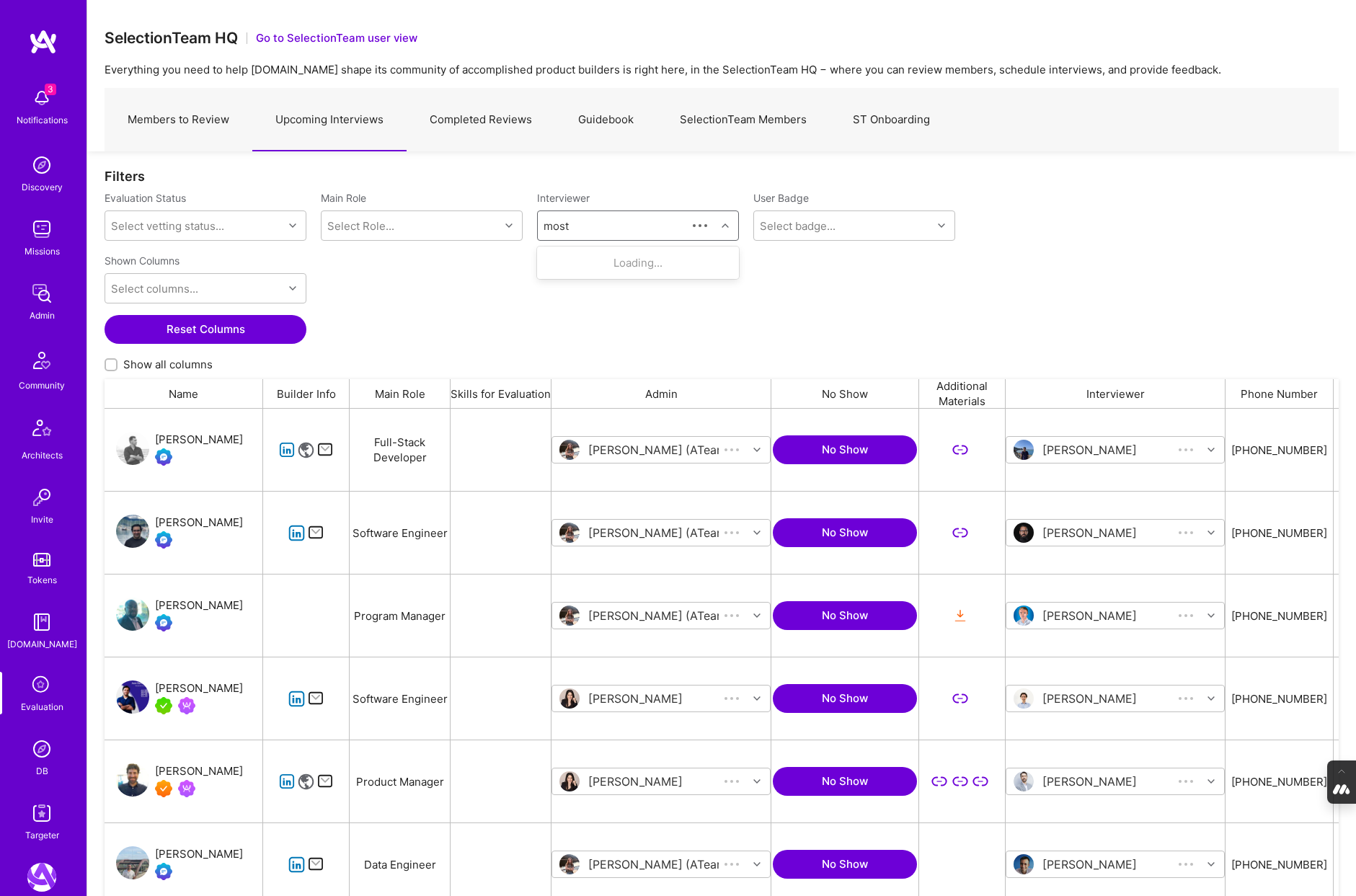
scroll to position [745, 1234]
type input "mostafa"
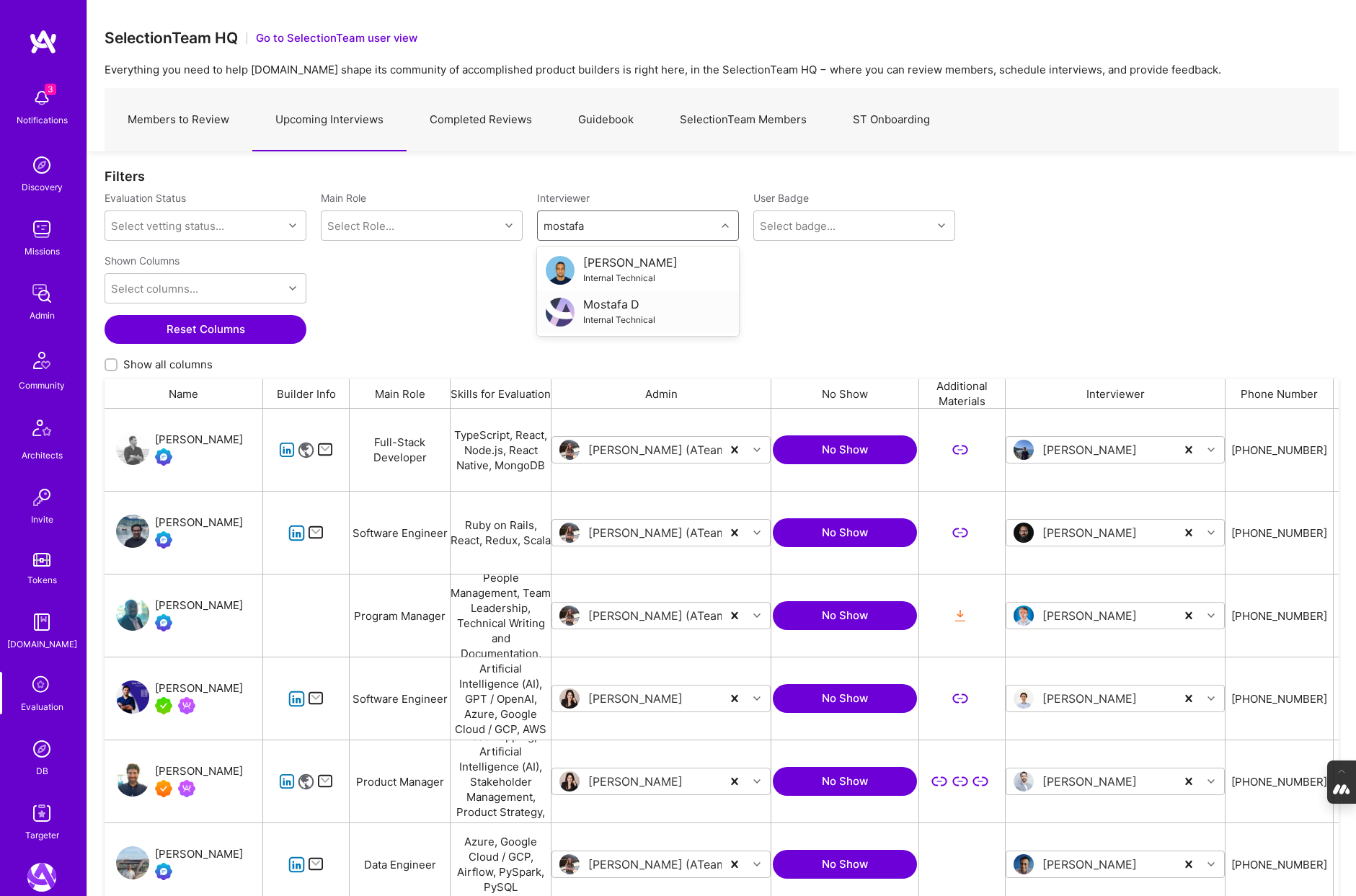
click at [621, 309] on div "Mostafa D" at bounding box center [619, 305] width 72 height 15
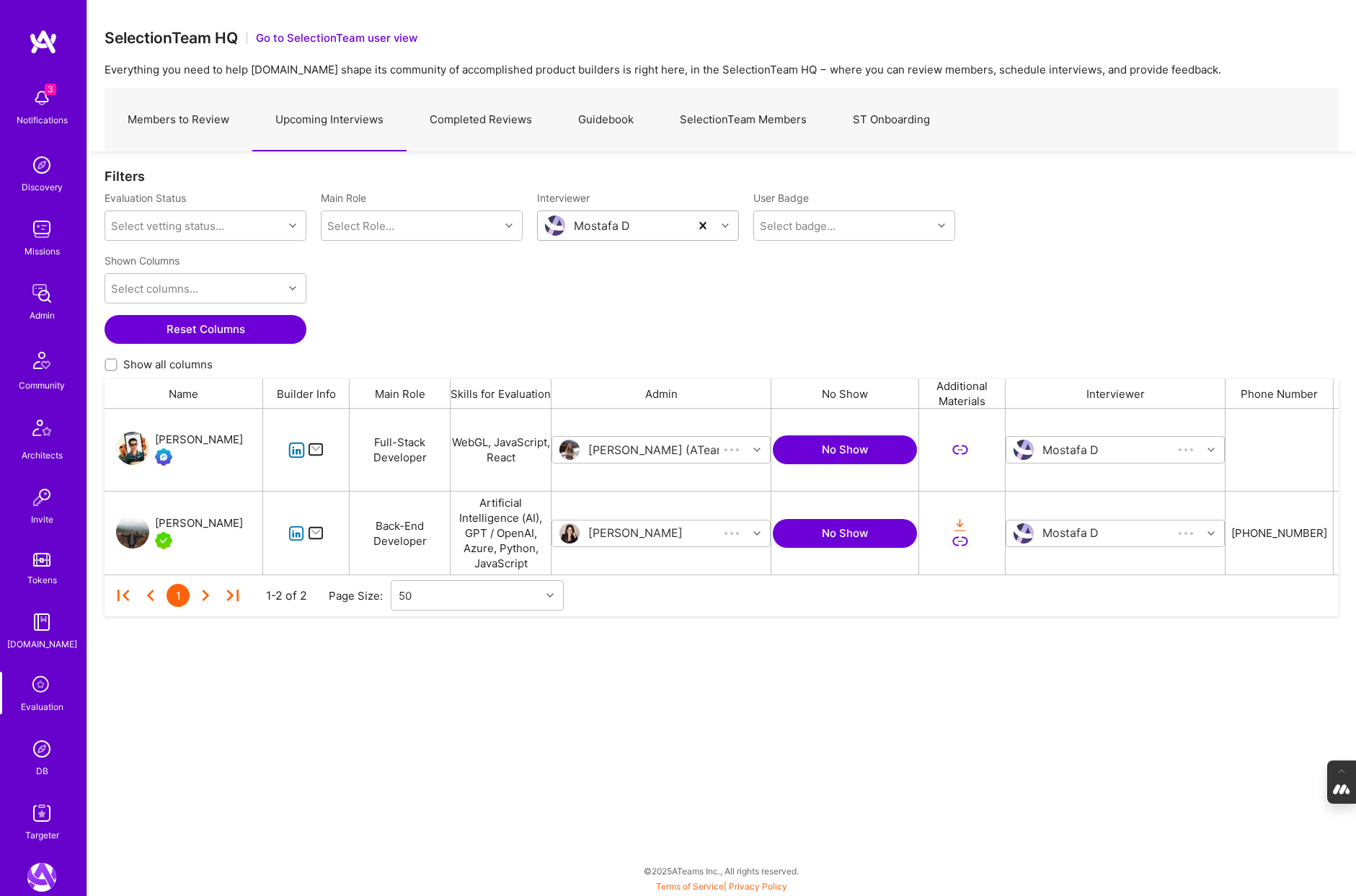
scroll to position [166, 1234]
